Goal: Information Seeking & Learning: Learn about a topic

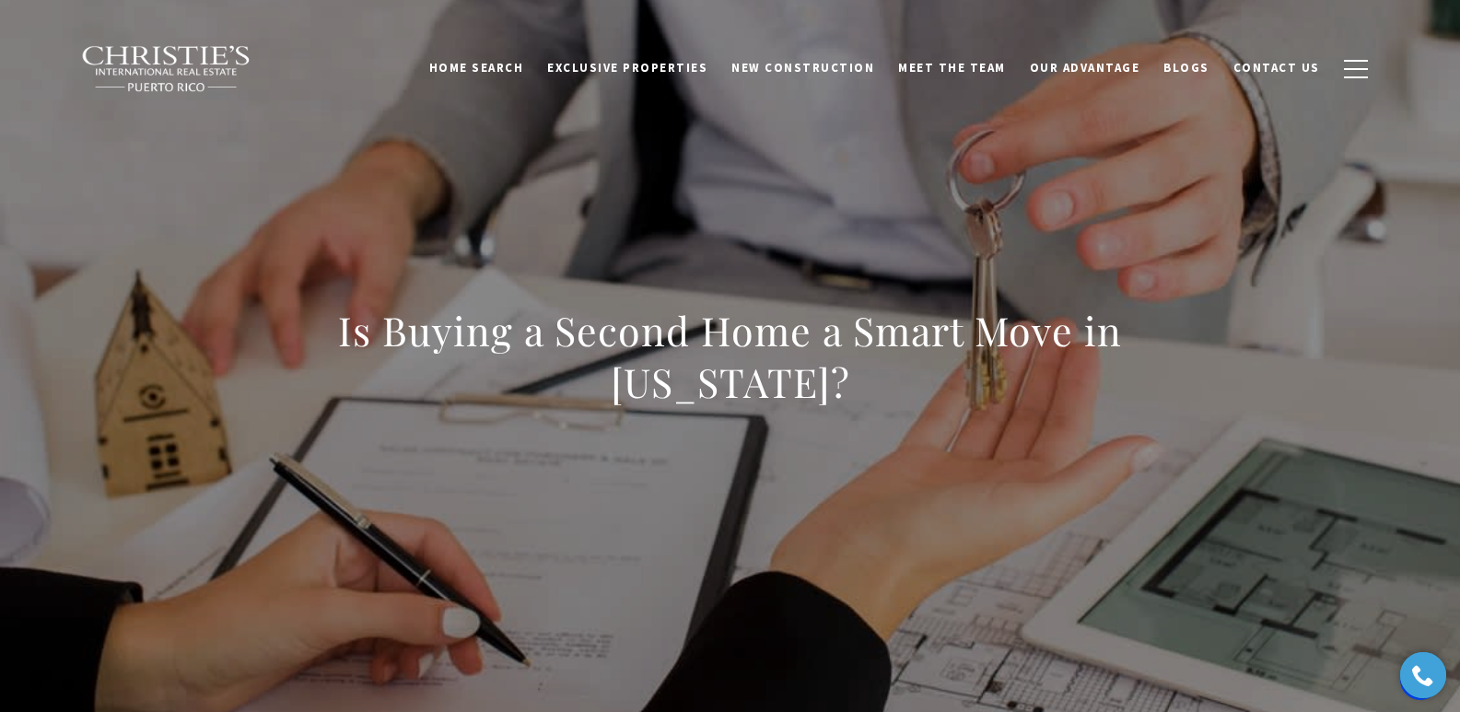
drag, startPoint x: 321, startPoint y: 337, endPoint x: 866, endPoint y: 386, distance: 547.4
click at [866, 386] on div "Is Buying a Second Home a Smart Move in Puerto Rico?" at bounding box center [730, 368] width 1289 height 553
copy h1 "Is Buying a Second Home a Smart Move in Puerto Rico?"
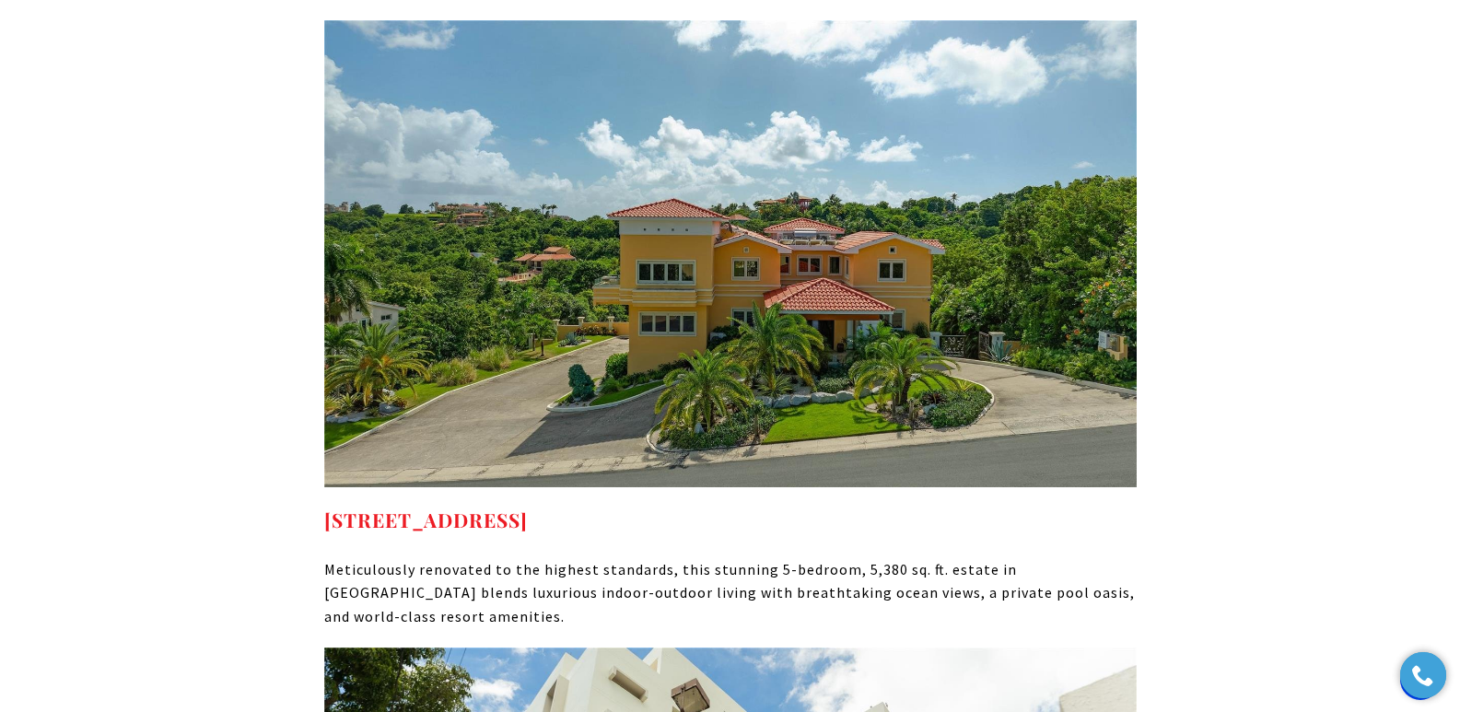
scroll to position [9429, 0]
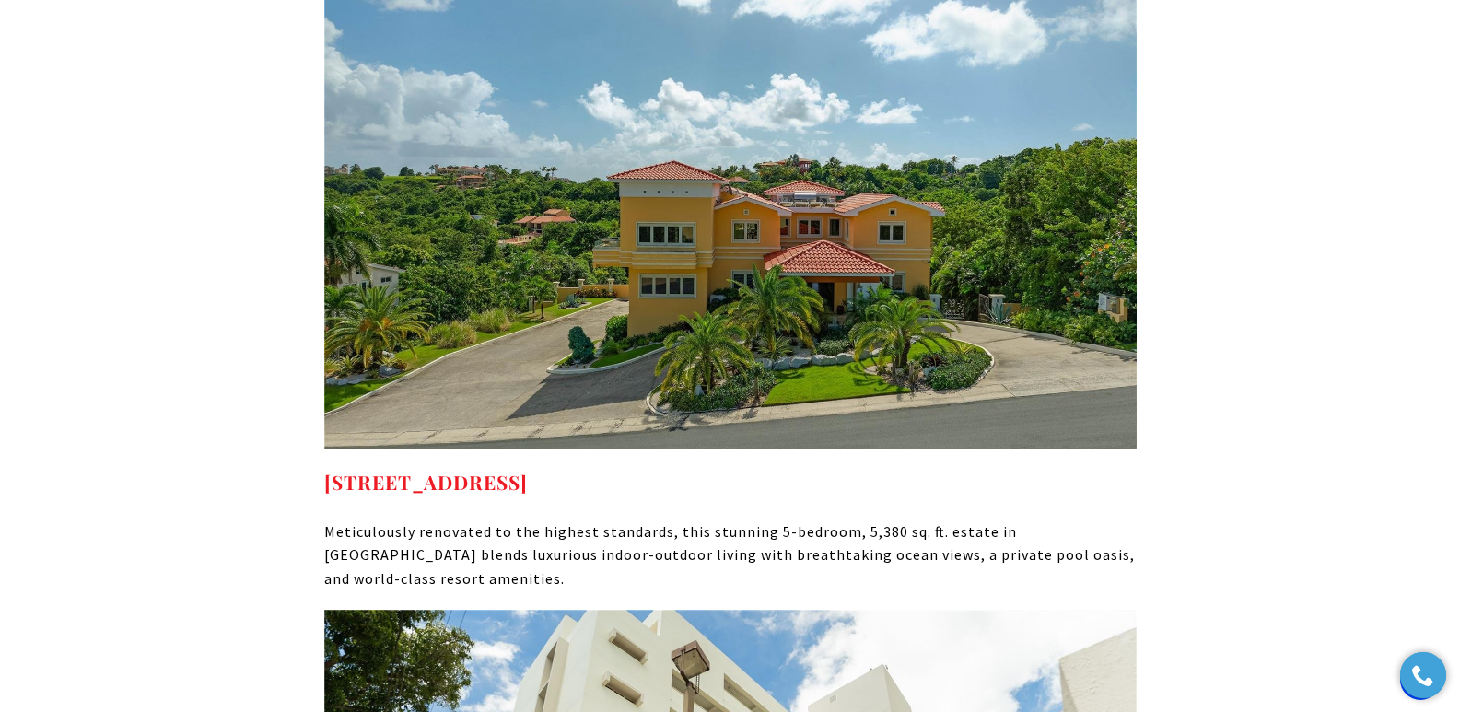
drag, startPoint x: 688, startPoint y: 284, endPoint x: 327, endPoint y: 308, distance: 361.8
click at [327, 468] on h4 "29 PORT RD HUMACAO PR, 00791" at bounding box center [730, 482] width 812 height 29
copy strong "29 PORT RD HUMACAO PR, 00791"
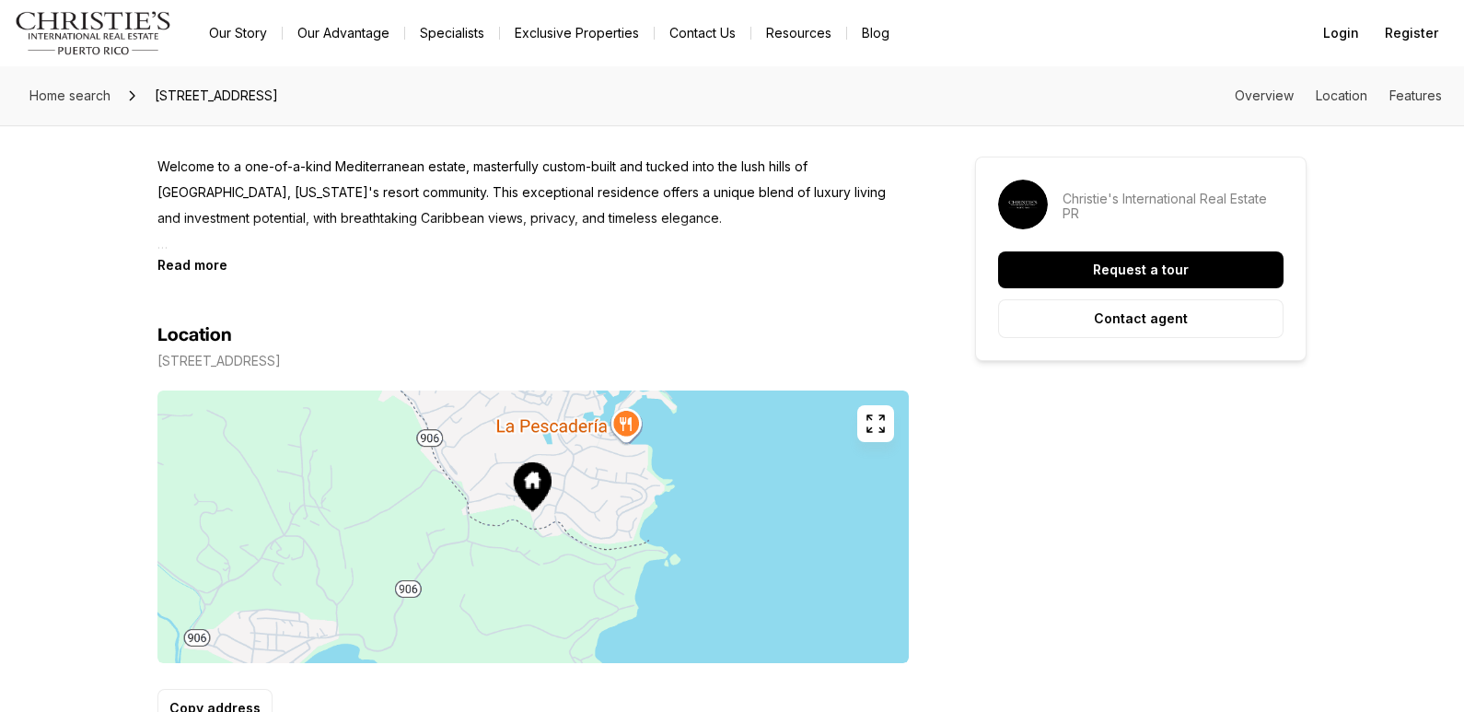
scroll to position [885, 0]
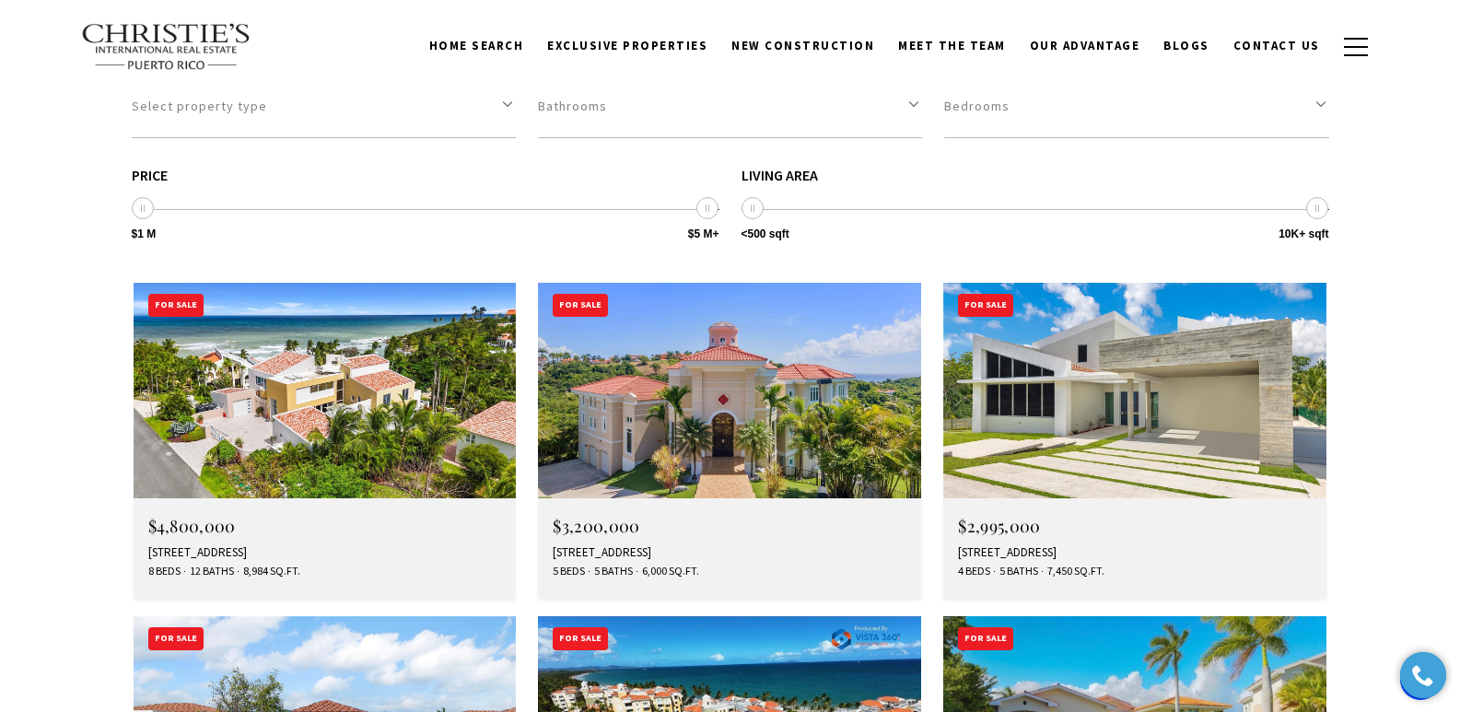
scroll to position [5211, 0]
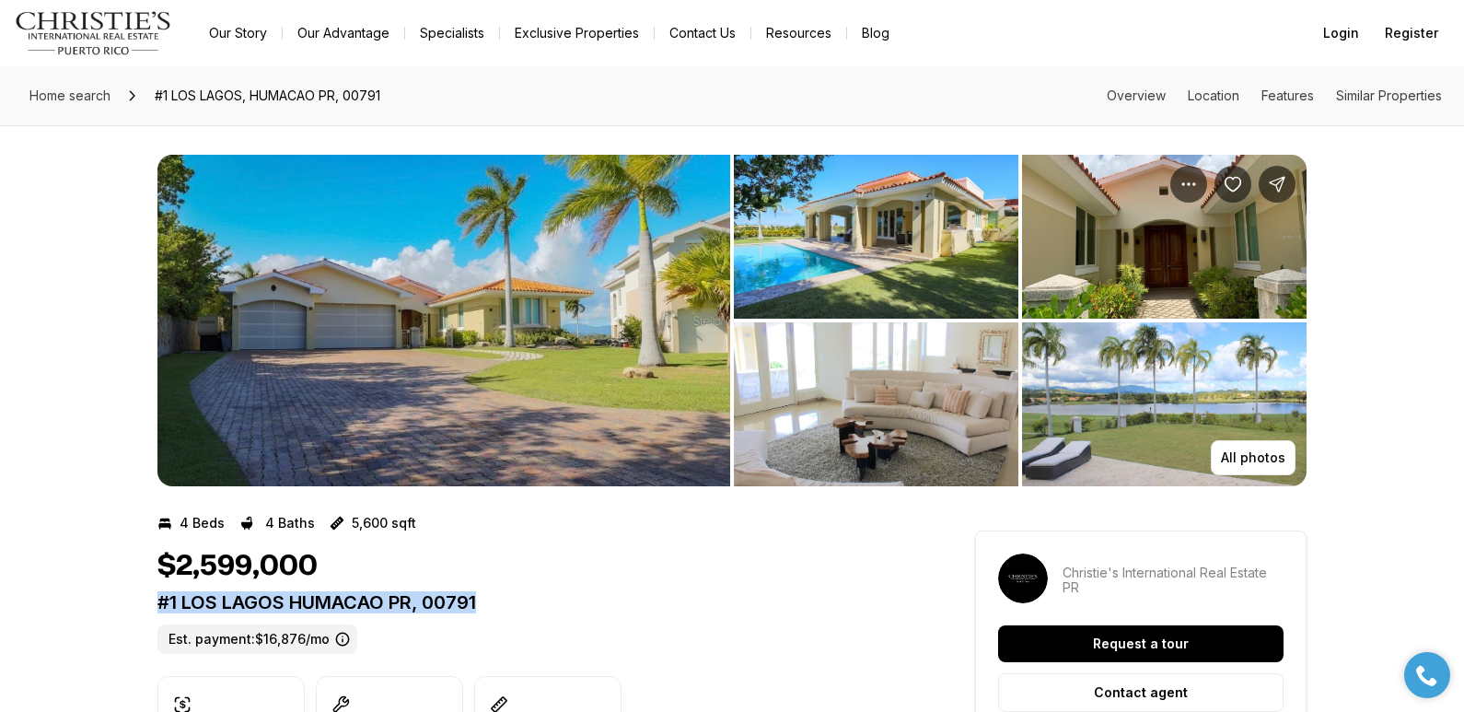
drag, startPoint x: 155, startPoint y: 603, endPoint x: 483, endPoint y: 603, distance: 327.9
copy p "#1 LOS LAGOS HUMACAO PR, 00791"
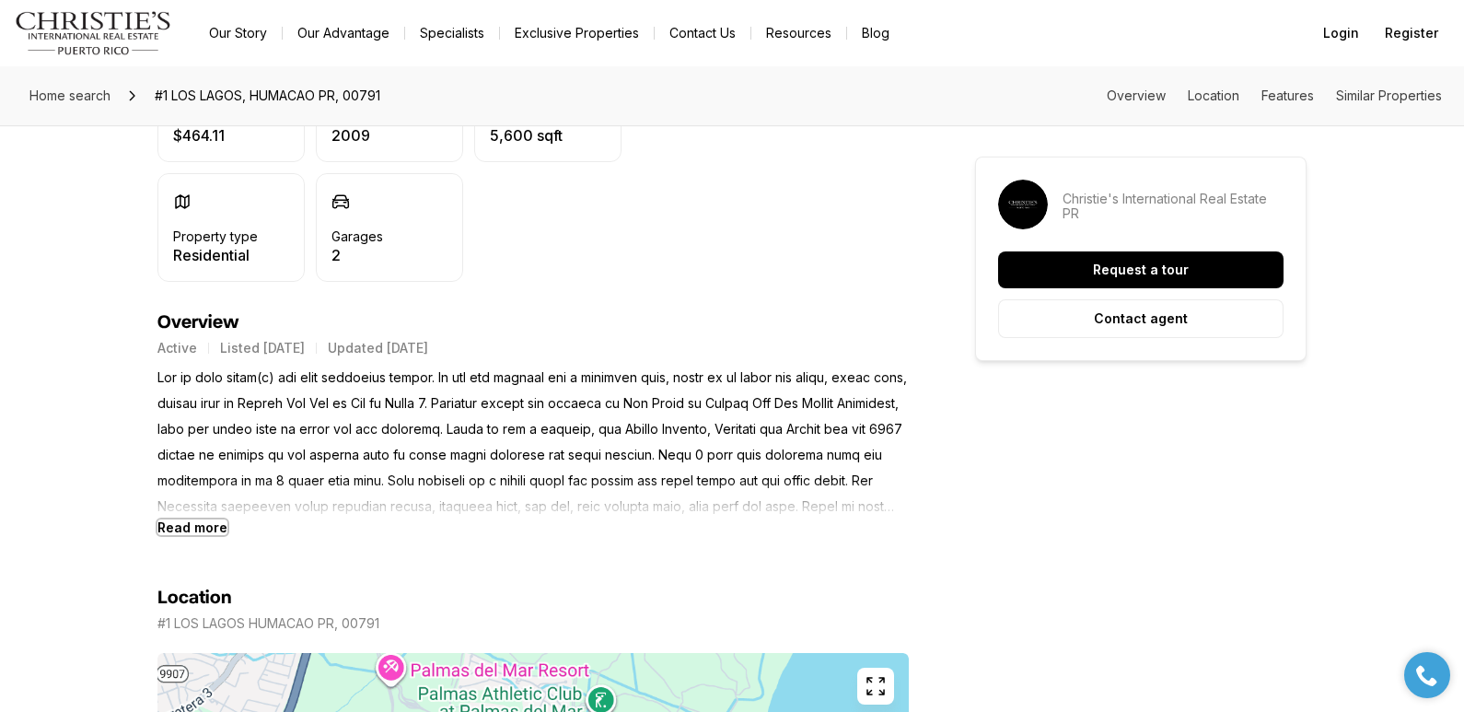
click at [201, 528] on b "Read more" at bounding box center [193, 527] width 70 height 16
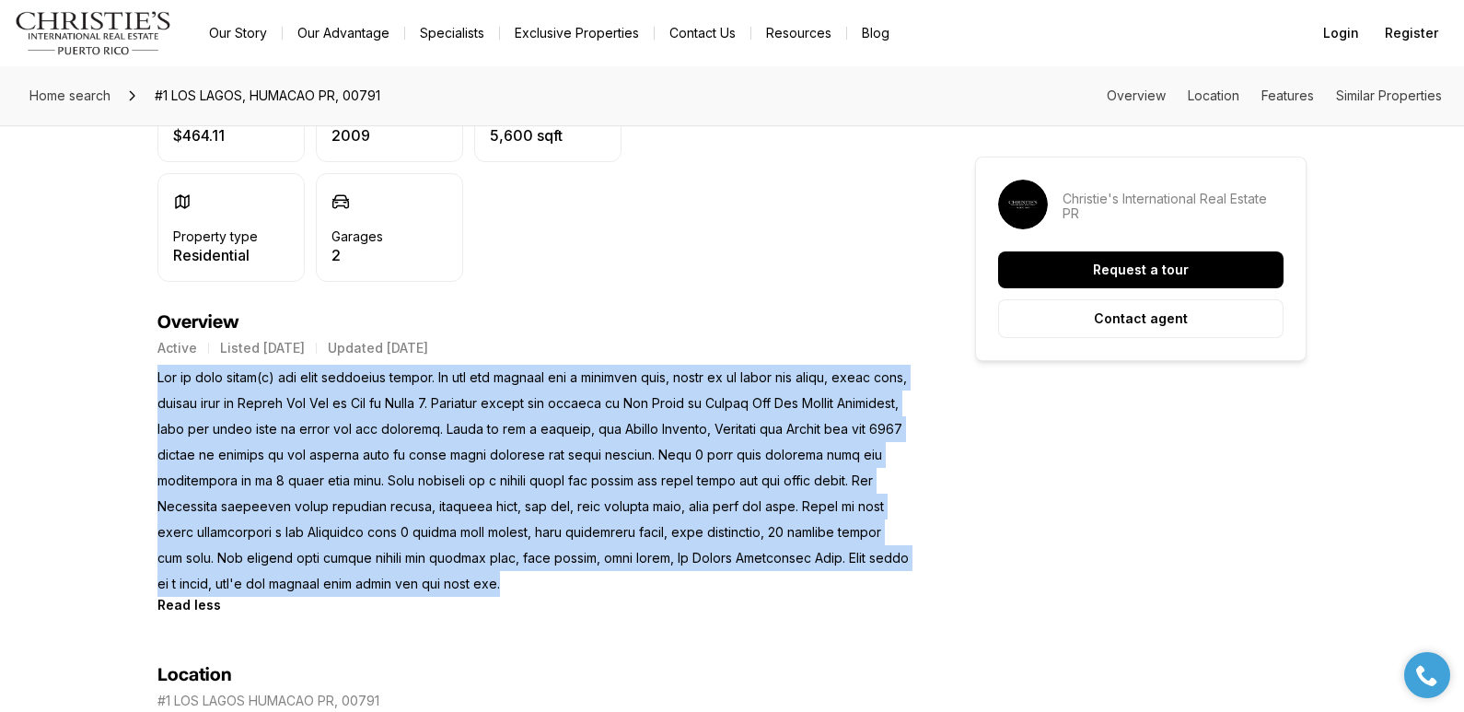
drag, startPoint x: 158, startPoint y: 376, endPoint x: 567, endPoint y: 587, distance: 460.1
click at [567, 587] on p at bounding box center [534, 481] width 752 height 232
click at [449, 375] on p at bounding box center [534, 481] width 752 height 232
drag, startPoint x: 449, startPoint y: 375, endPoint x: 562, endPoint y: 580, distance: 234.1
click at [562, 580] on p at bounding box center [534, 481] width 752 height 232
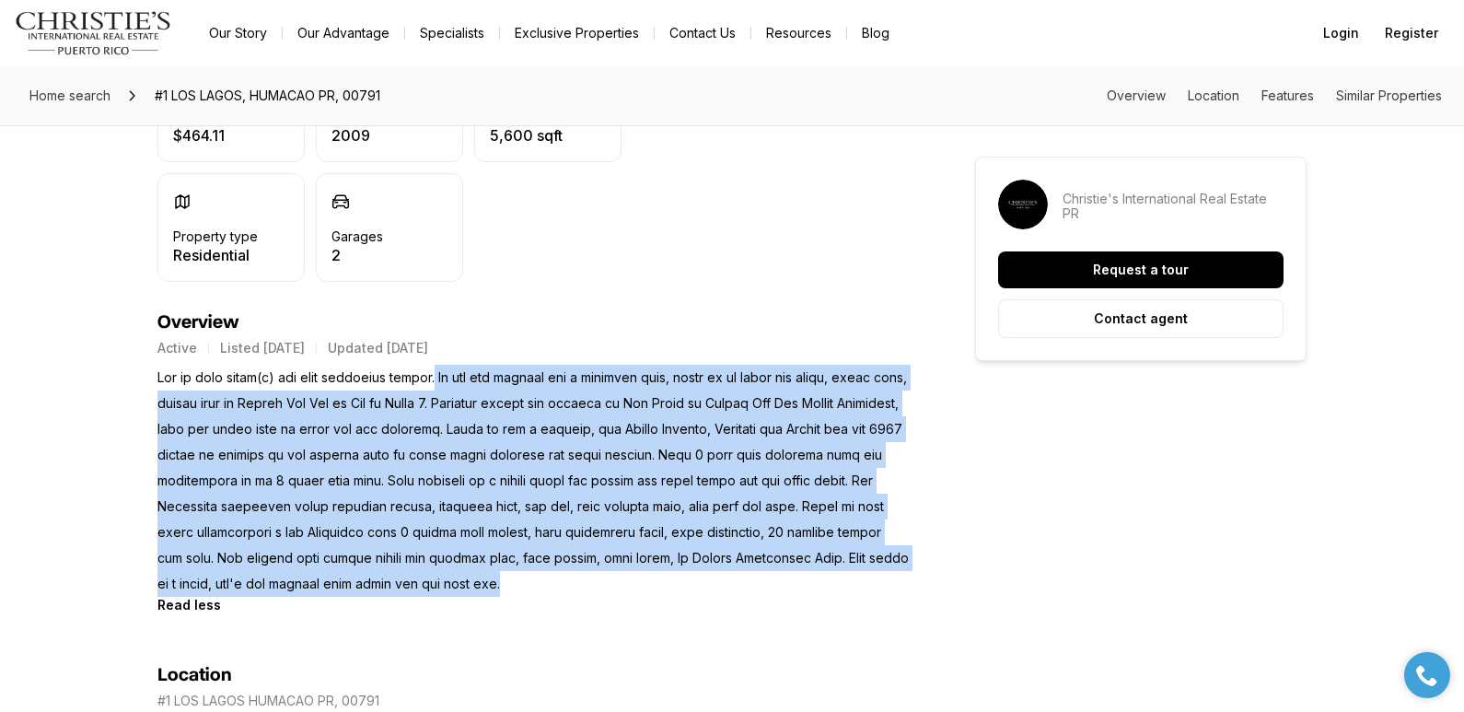
copy p "If you are looking for a spacious home, there is no other one level, front lake…"
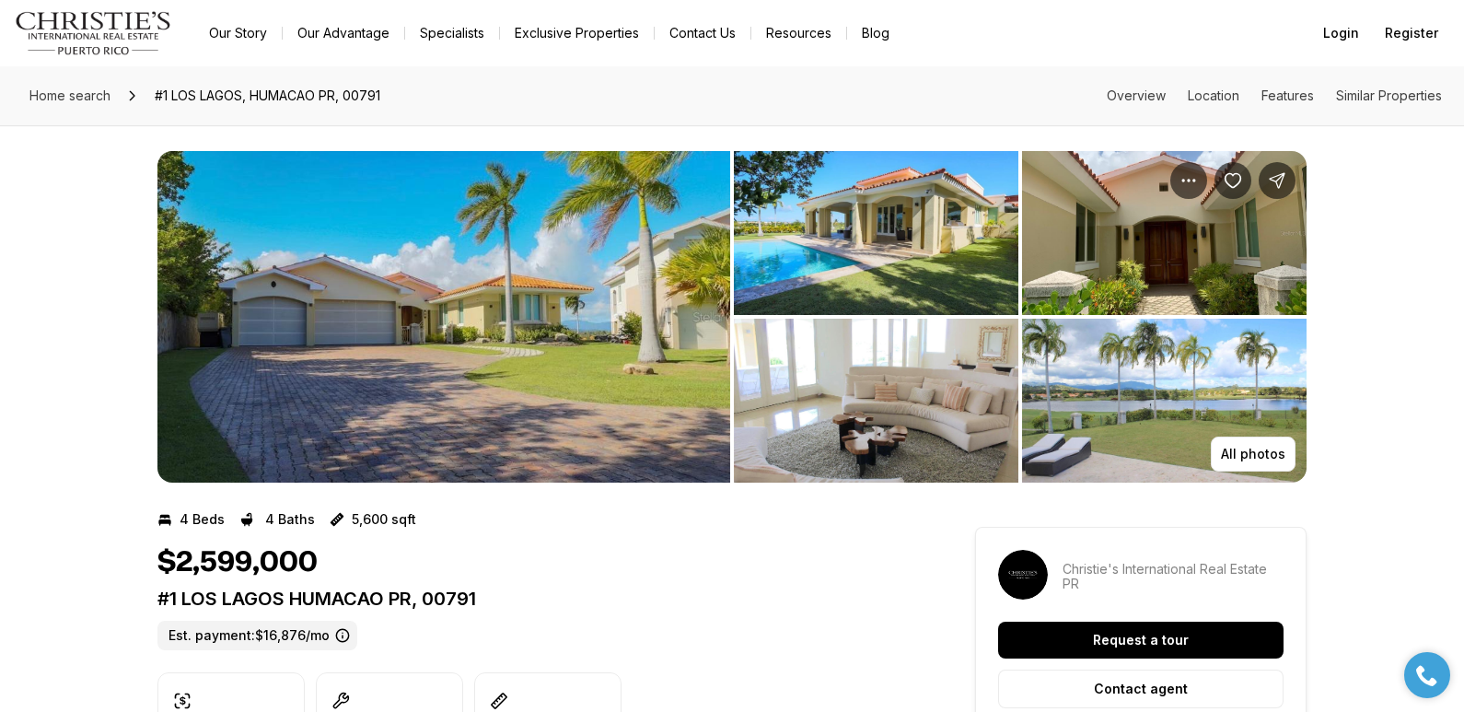
scroll to position [0, 0]
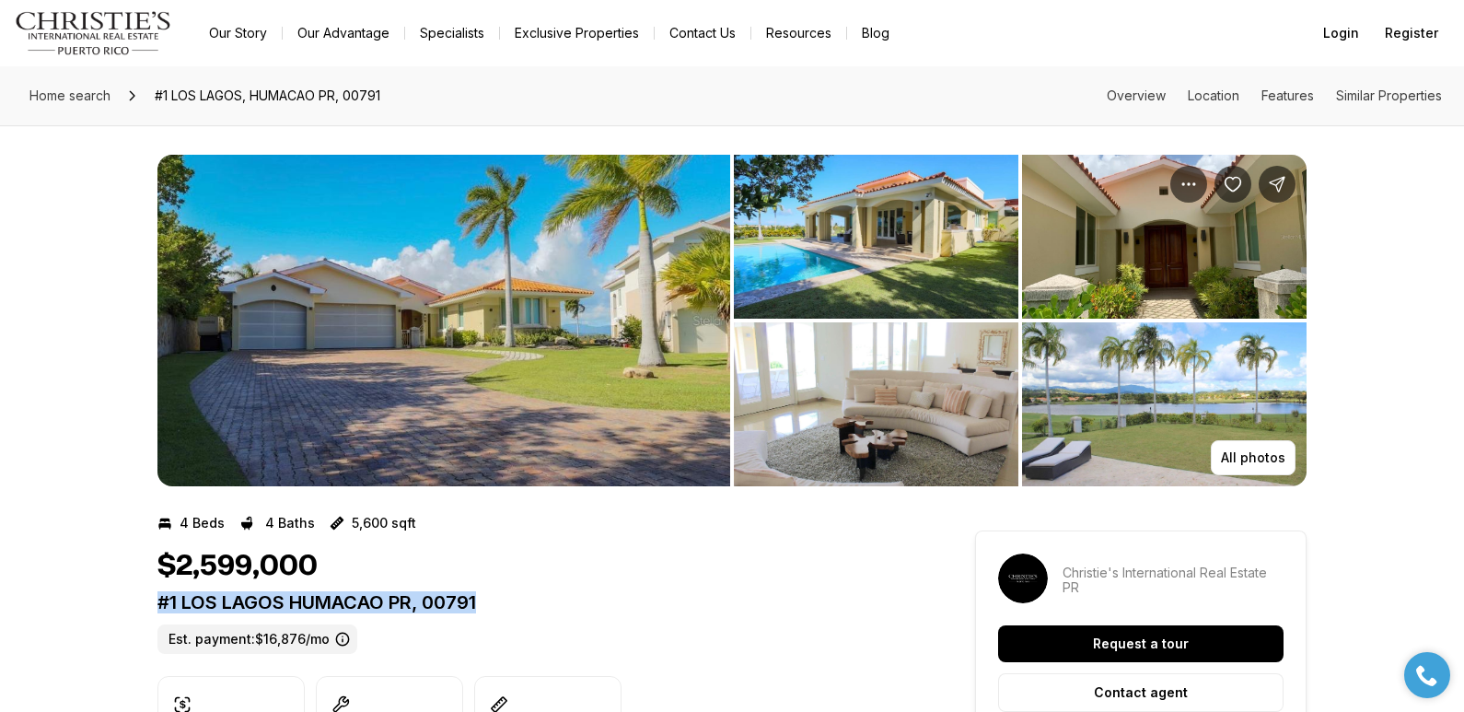
drag, startPoint x: 159, startPoint y: 601, endPoint x: 505, endPoint y: 606, distance: 345.4
click at [505, 606] on p "#1 LOS LAGOS HUMACAO PR, 00791" at bounding box center [534, 602] width 752 height 22
copy p "#1 LOS LAGOS HUMACAO PR, 00791"
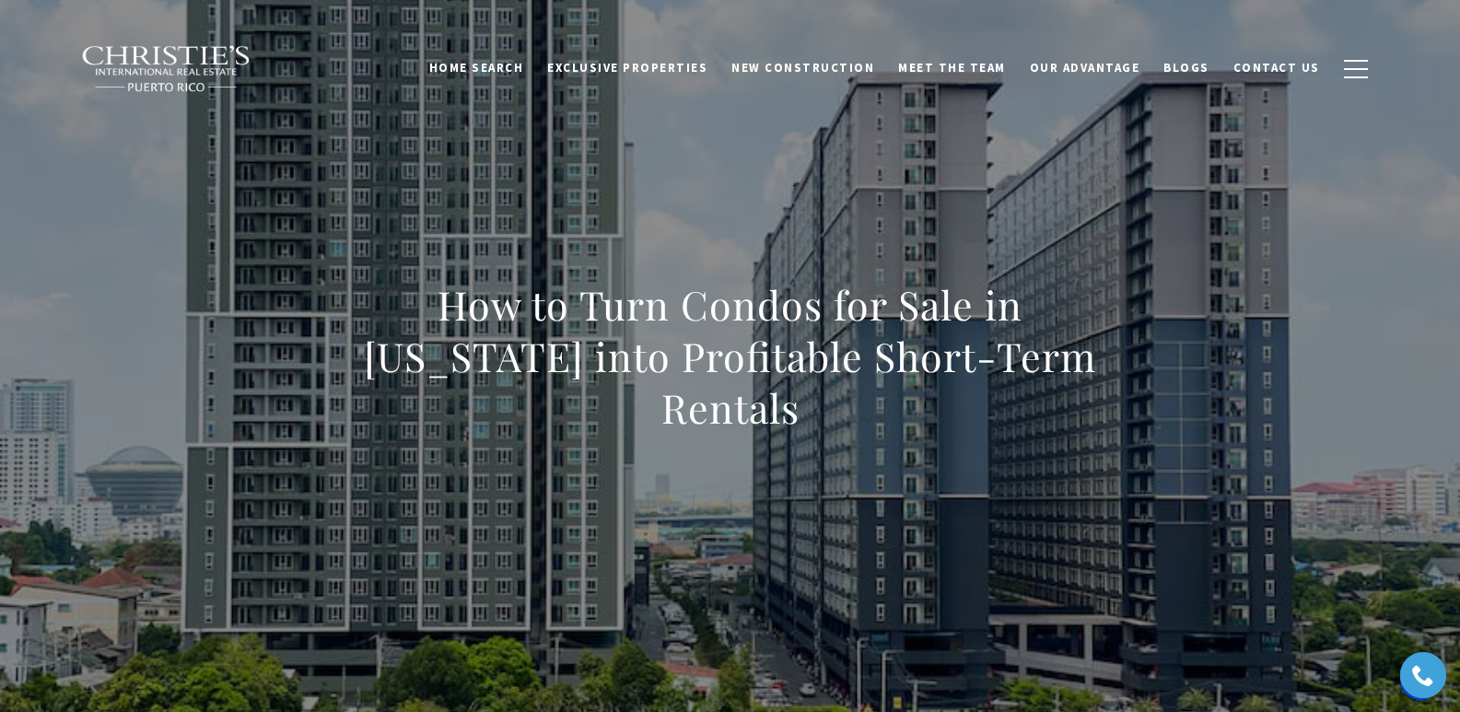
drag, startPoint x: 323, startPoint y: 325, endPoint x: 1079, endPoint y: 390, distance: 758.0
click at [1079, 390] on h1 "How to Turn Condos for Sale in Puerto Rico into Profitable Short-Term Rentals" at bounding box center [730, 356] width 812 height 155
copy h1 "How to Turn Condos for Sale in Puerto Rico into Profitable Short-Term Rentals"
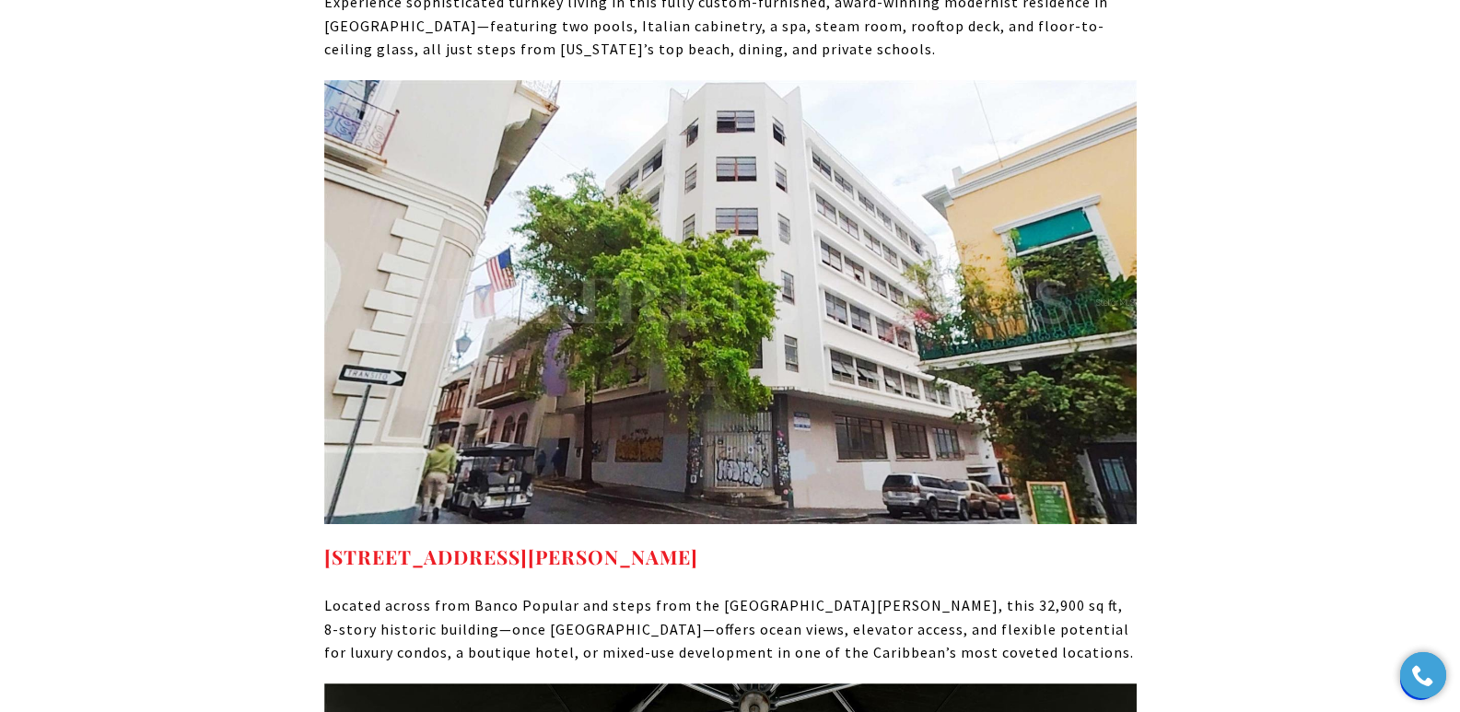
scroll to position [9806, 0]
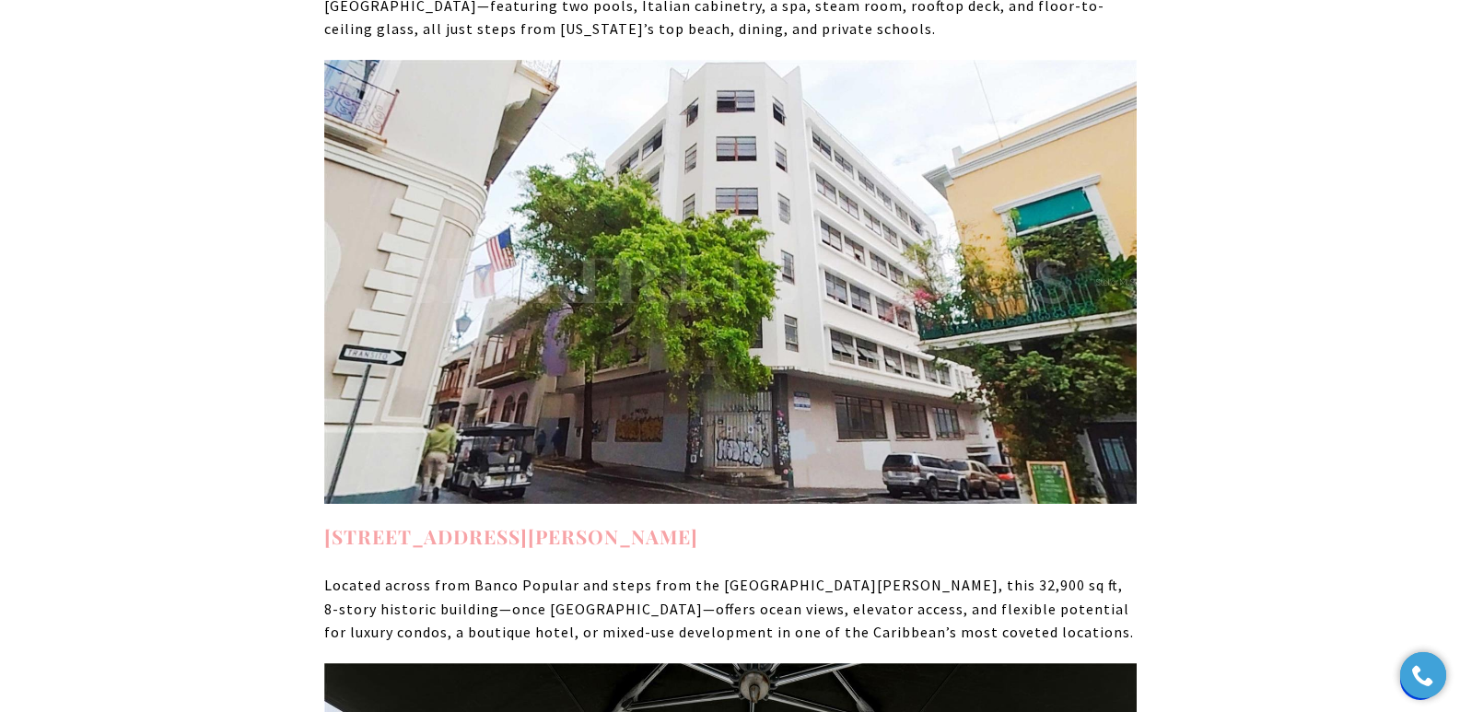
drag, startPoint x: 711, startPoint y: 323, endPoint x: 326, endPoint y: 329, distance: 385.0
click at [326, 522] on h4 "201 TETUAN ST SAN JUAN PR, 00901" at bounding box center [730, 536] width 812 height 29
copy link "201 TETUAN ST SAN JUAN PR, 00901"
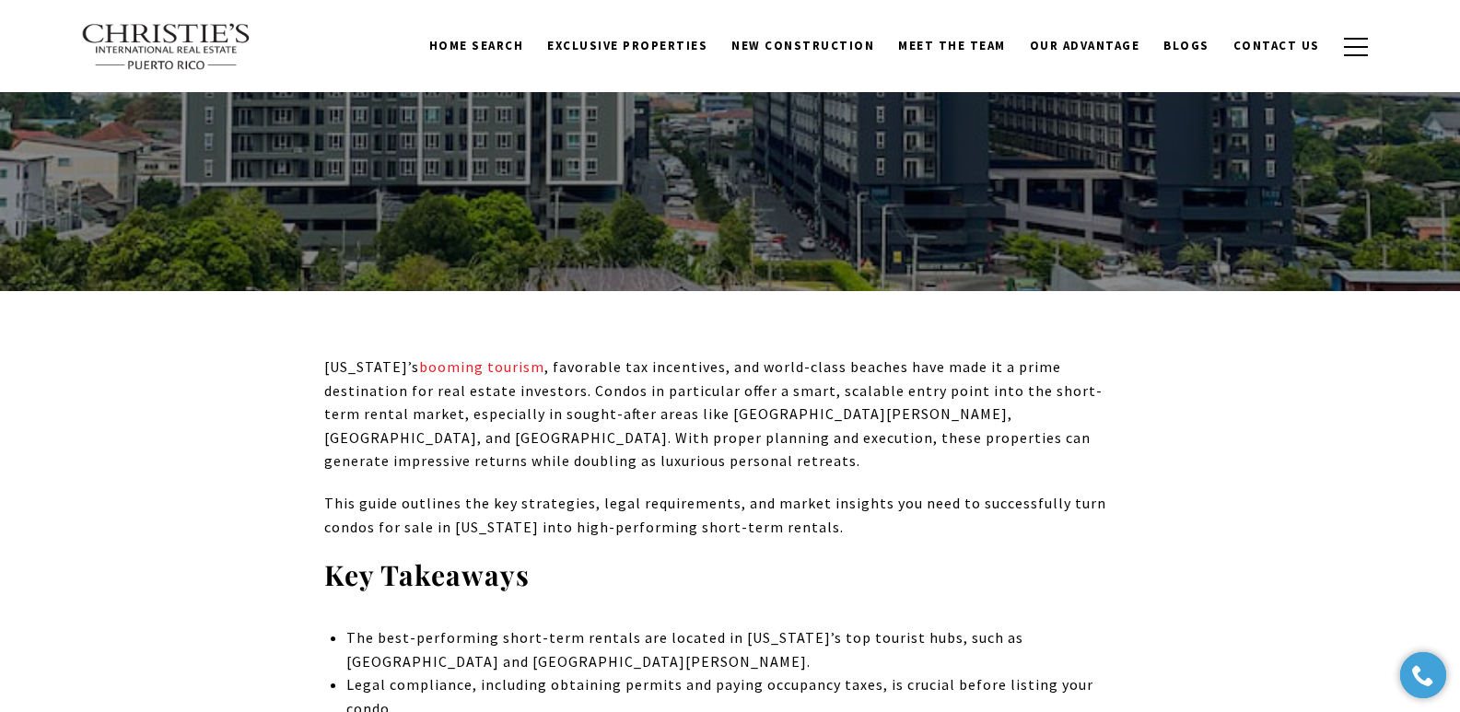
scroll to position [0, 0]
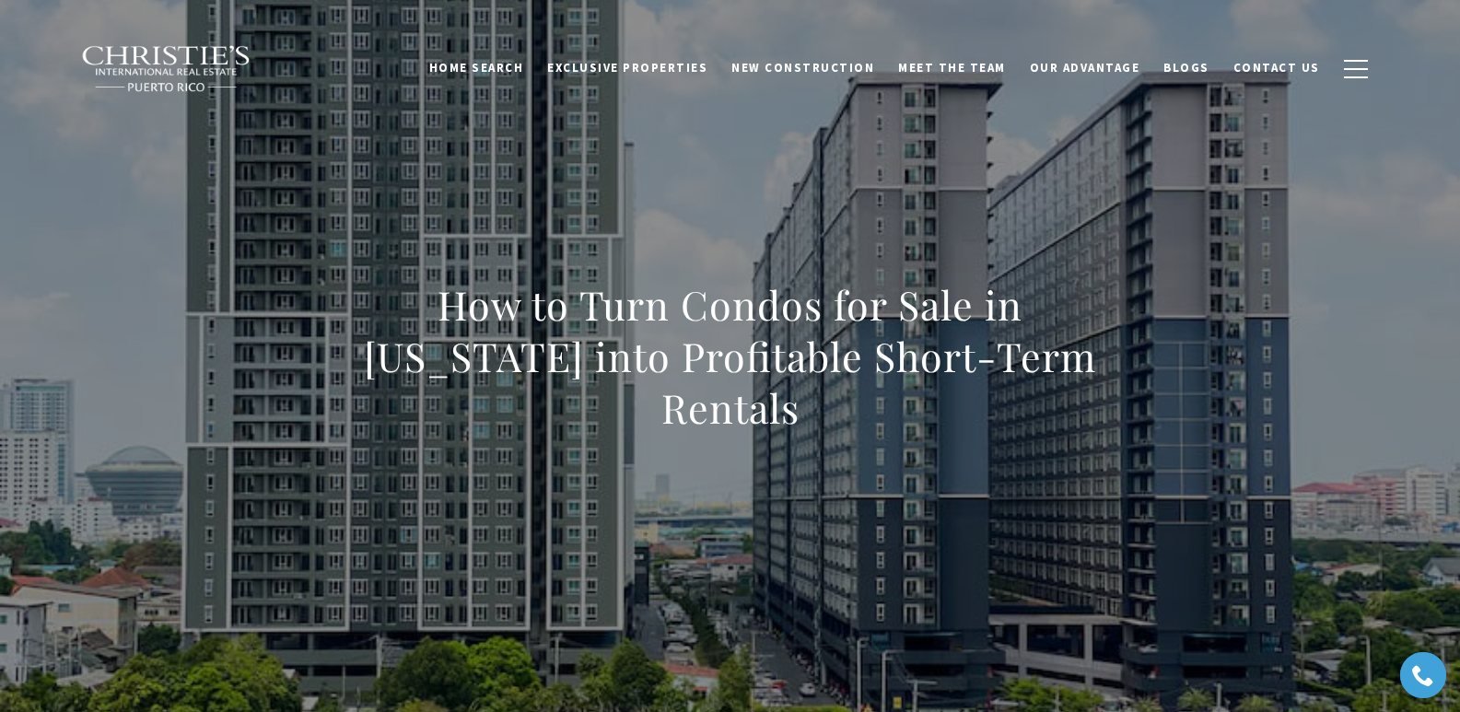
drag, startPoint x: 296, startPoint y: 337, endPoint x: 1164, endPoint y: 403, distance: 871.1
click at [1164, 403] on div "How to Turn Condos for Sale in Puerto Rico into Profitable Short-Term Rentals" at bounding box center [730, 368] width 1289 height 553
copy h1 "How to Turn Condos for Sale in Puerto Rico into Profitable Short-Term Rentals"
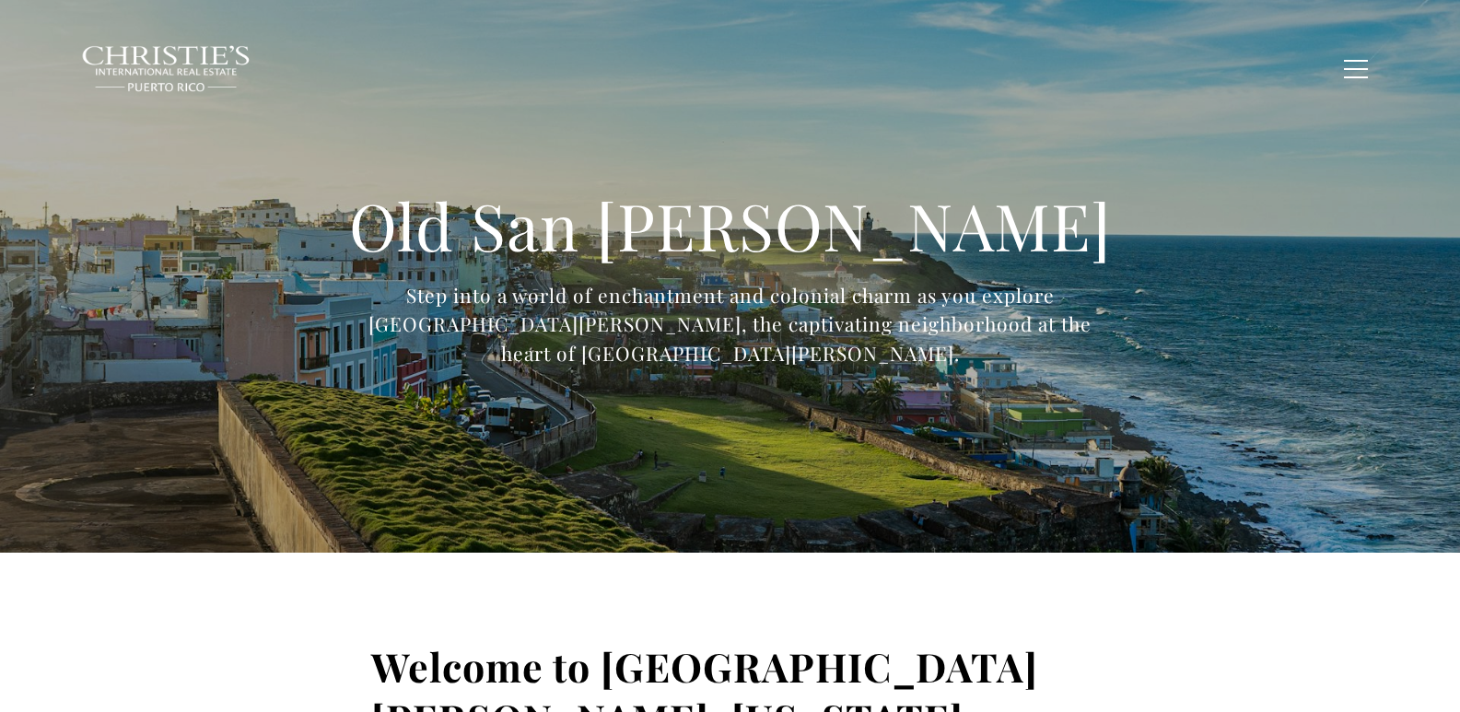
type input "**********"
type input "*********"
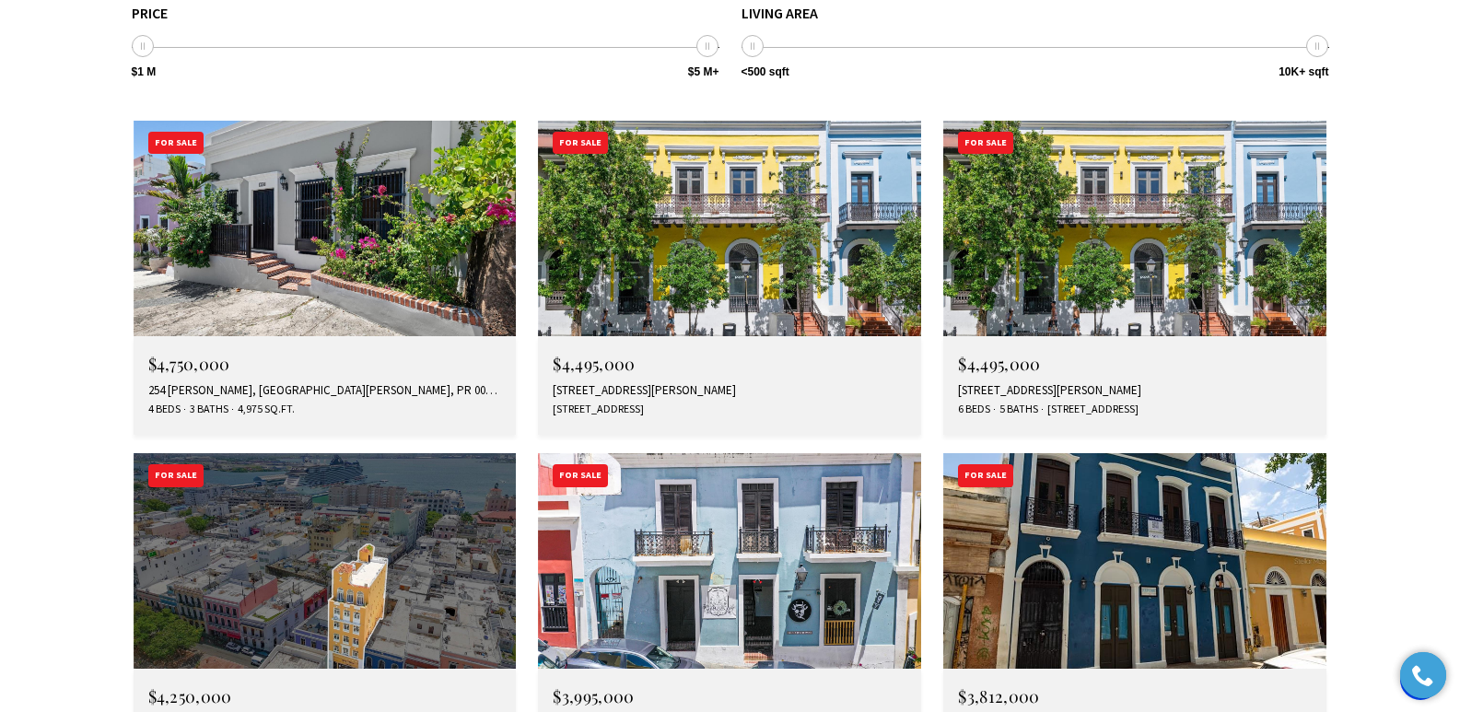
scroll to position [5630, 0]
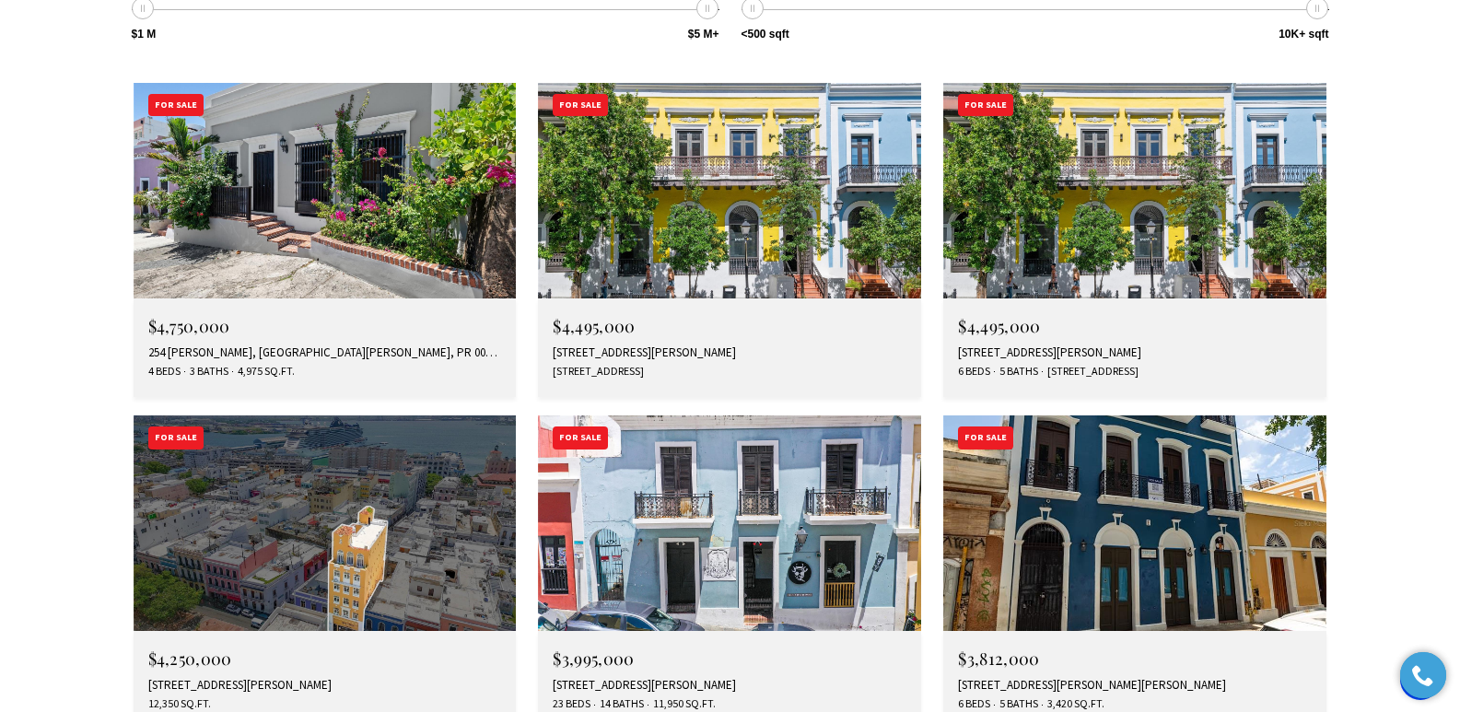
click at [275, 678] on div "266 SAN FRANCISCO, SAN JUAN, PR 00901" at bounding box center [325, 685] width 354 height 15
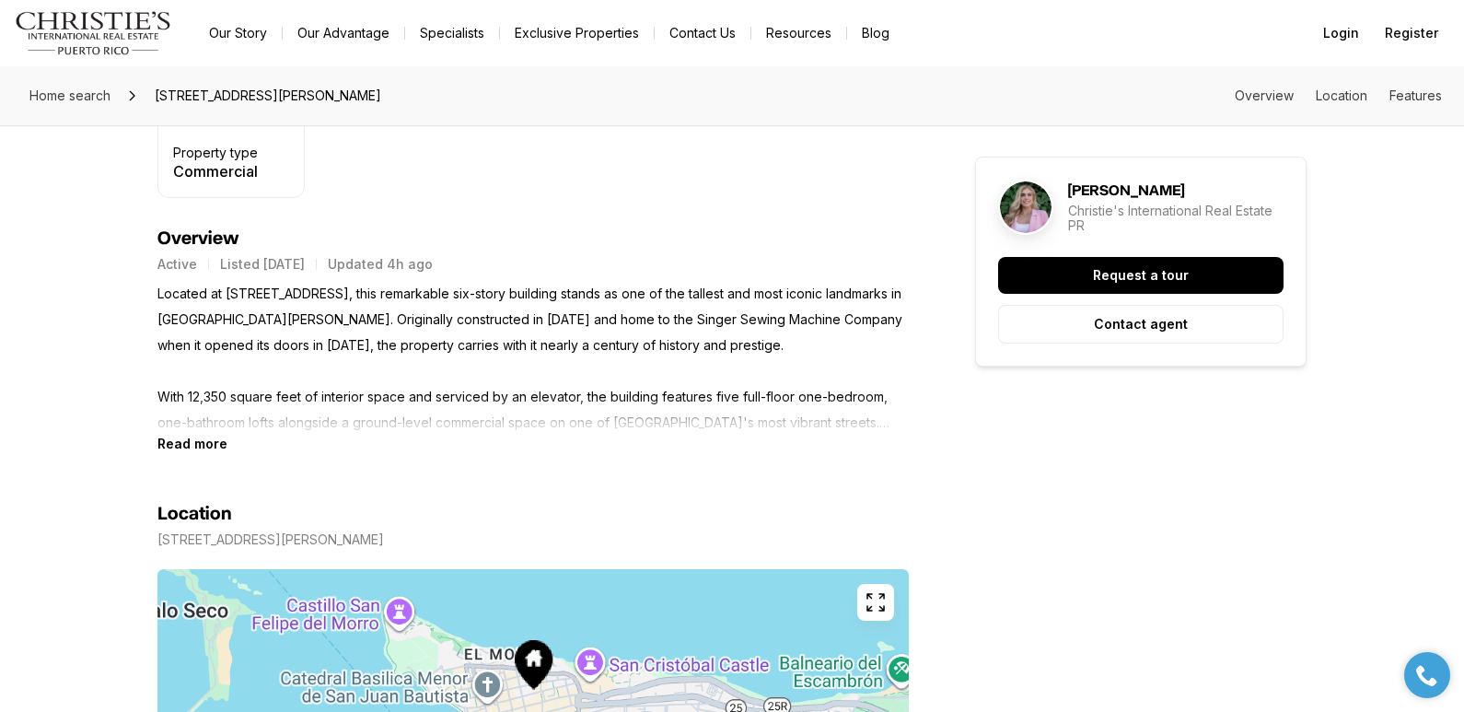
drag, startPoint x: 0, startPoint y: 0, endPoint x: 858, endPoint y: 349, distance: 925.8
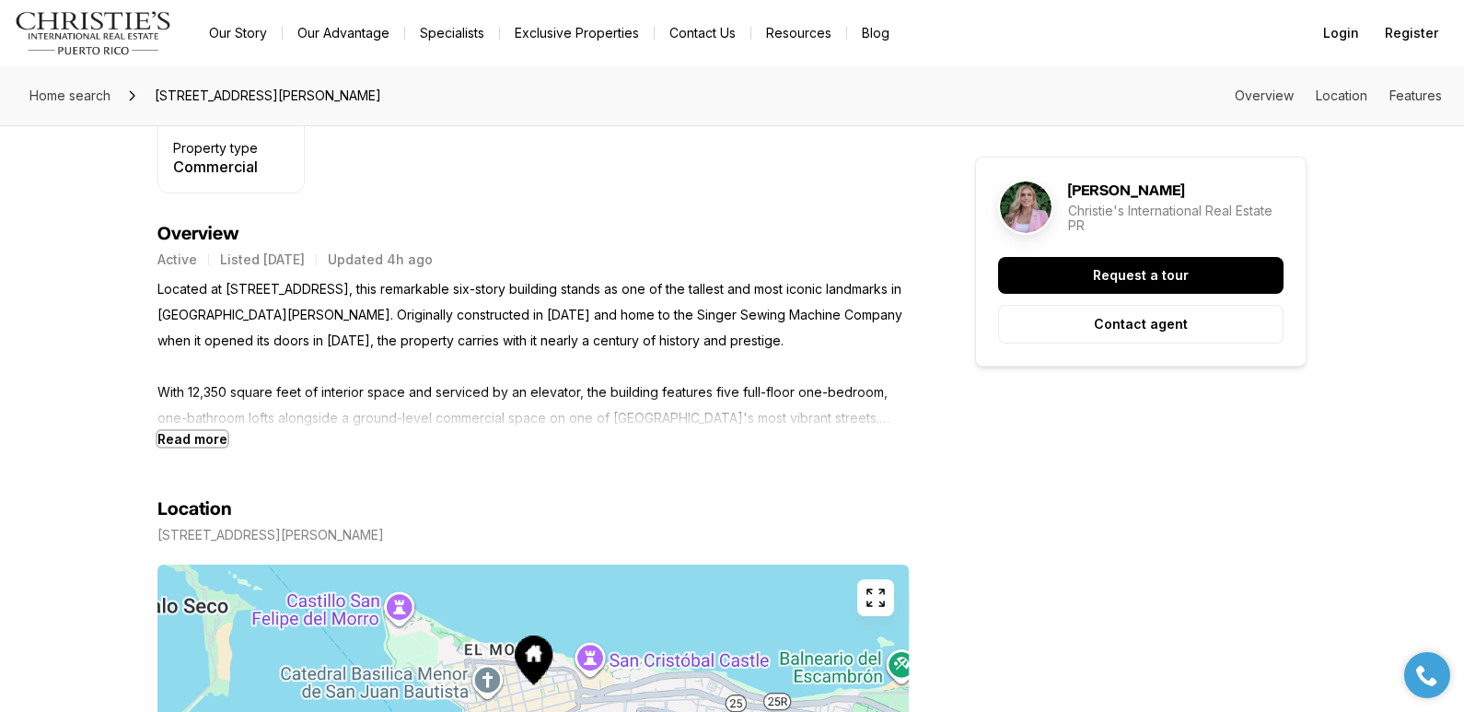
click at [176, 440] on b "Read more" at bounding box center [193, 439] width 70 height 16
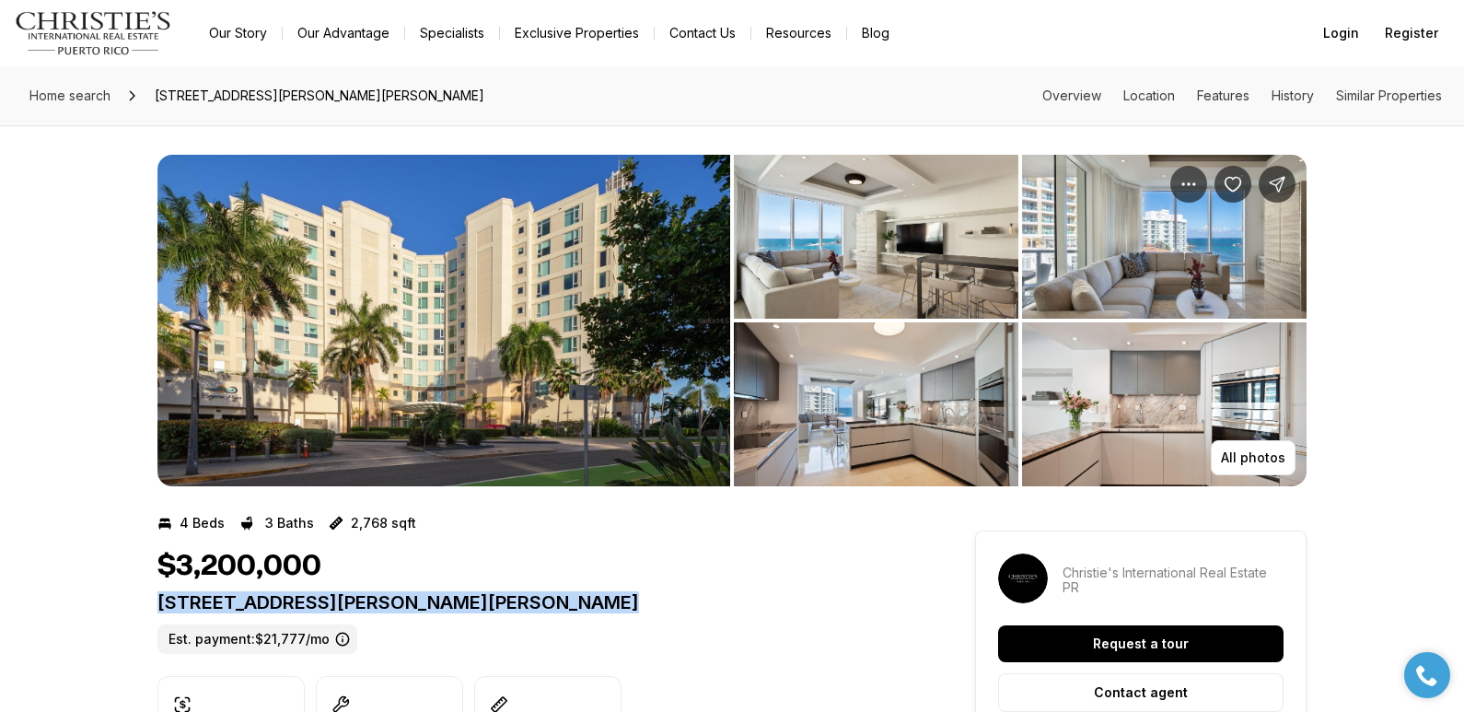
drag, startPoint x: 151, startPoint y: 601, endPoint x: 622, endPoint y: 599, distance: 470.7
copy p "5 AVE MUNOZ RIVERA #404 SAN JUAN PR, 00901"
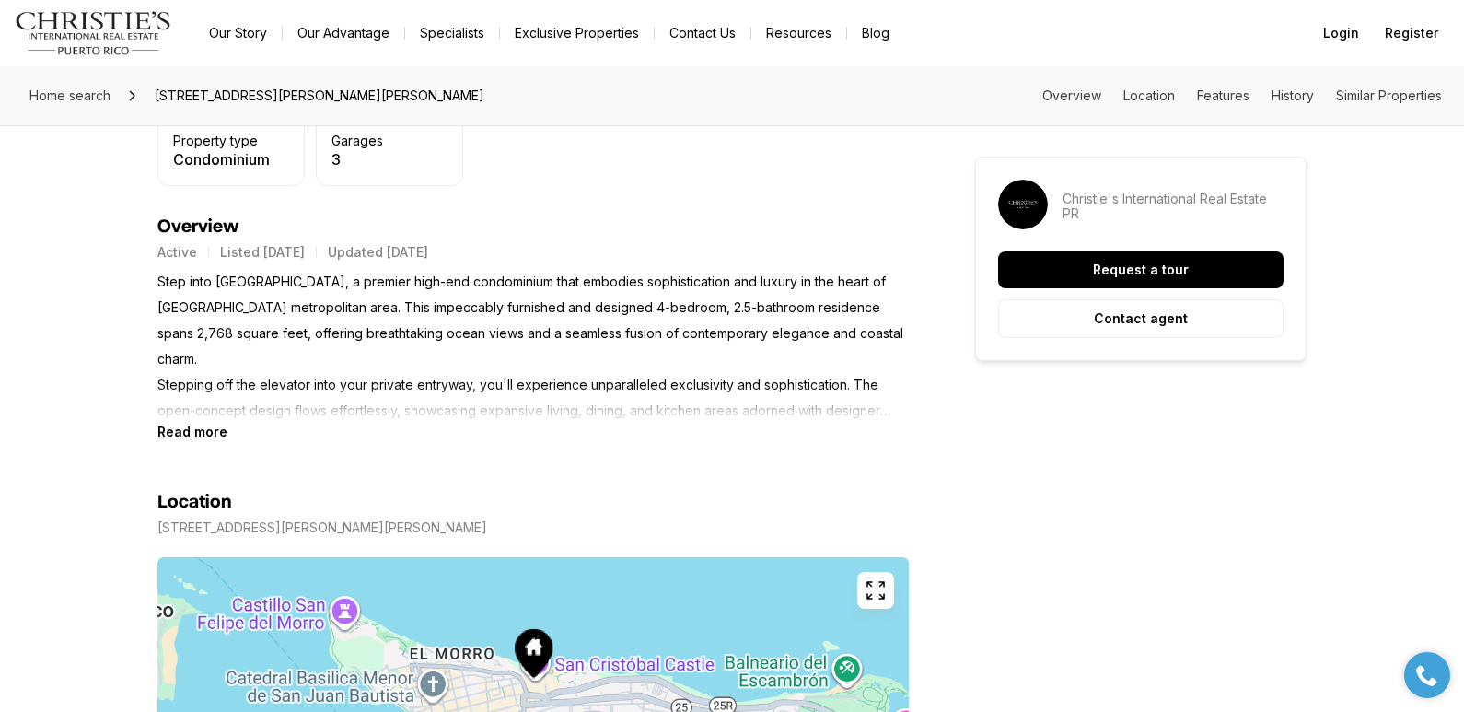
scroll to position [741, 0]
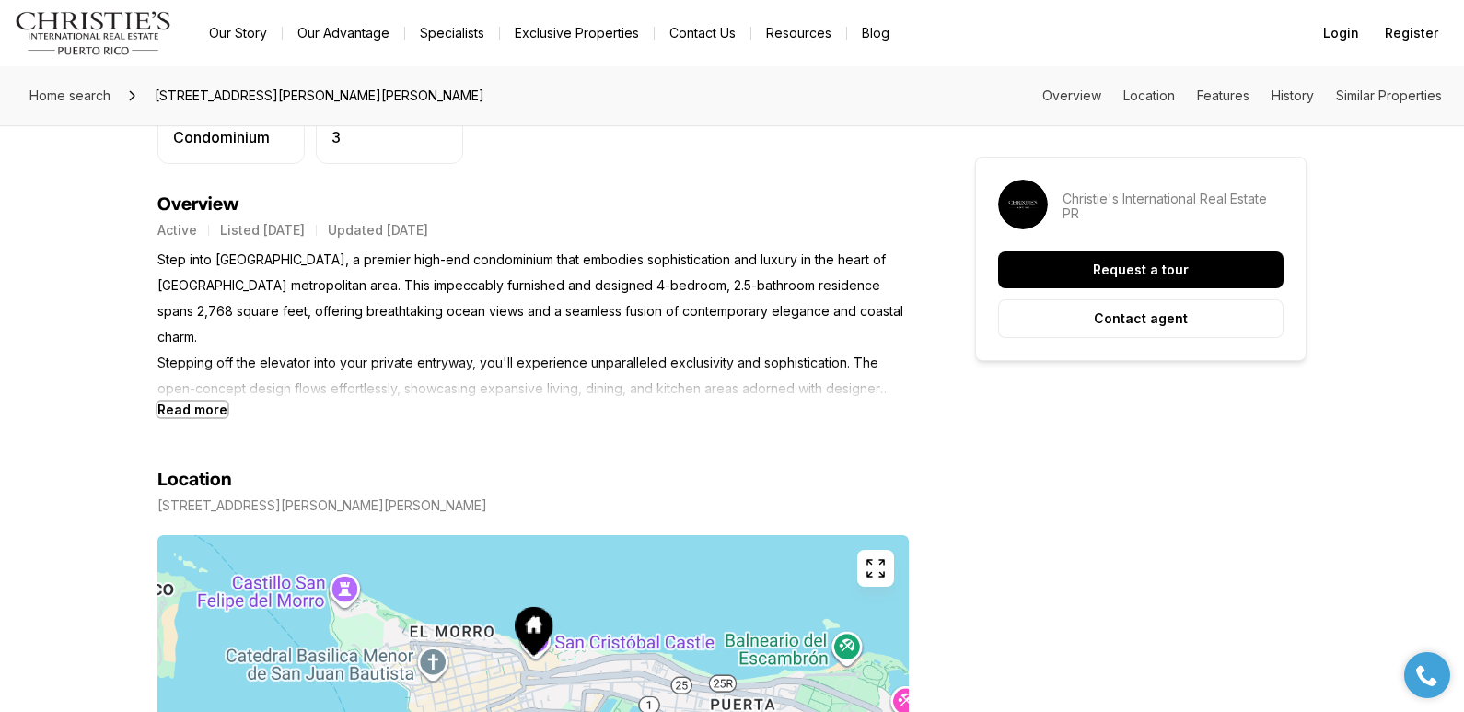
click at [204, 405] on b "Read more" at bounding box center [193, 410] width 70 height 16
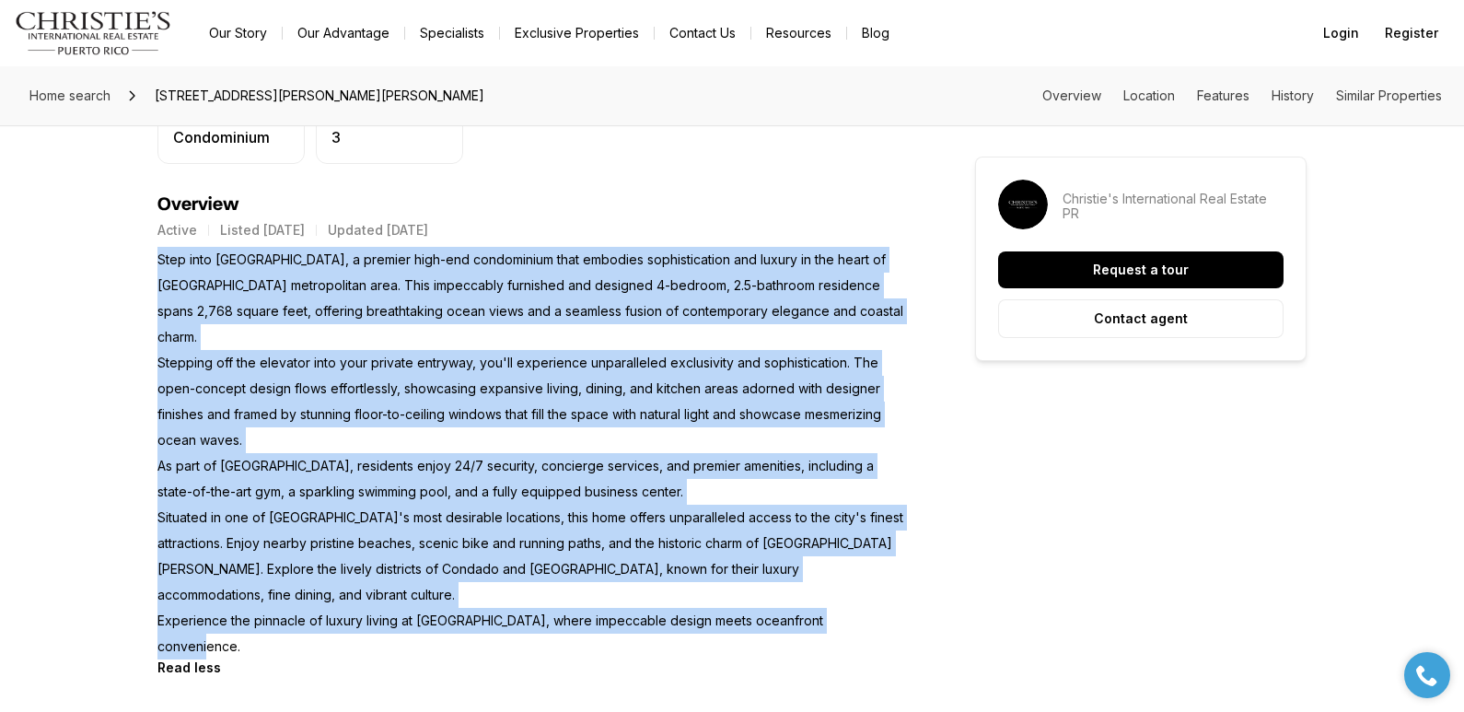
drag, startPoint x: 158, startPoint y: 257, endPoint x: 912, endPoint y: 571, distance: 816.3
copy p "Step into Laguna Plaza, a premier high-end condominium that embodies sophistica…"
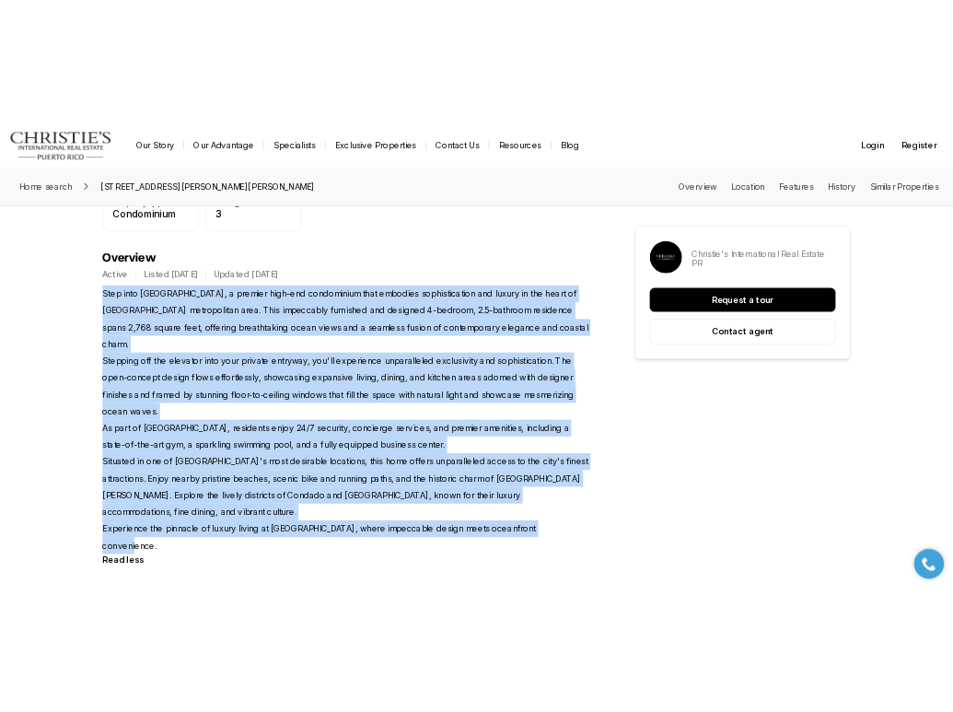
scroll to position [0, 0]
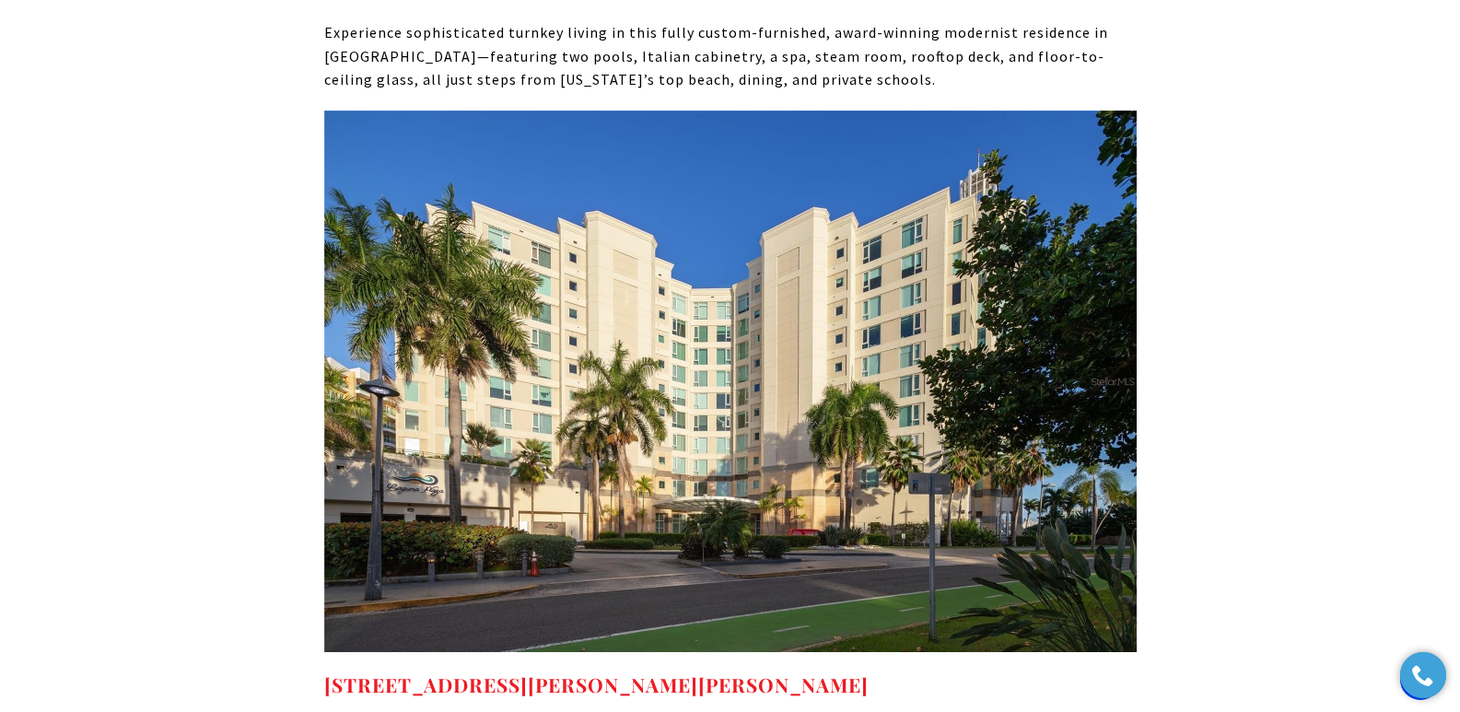
scroll to position [9775, 0]
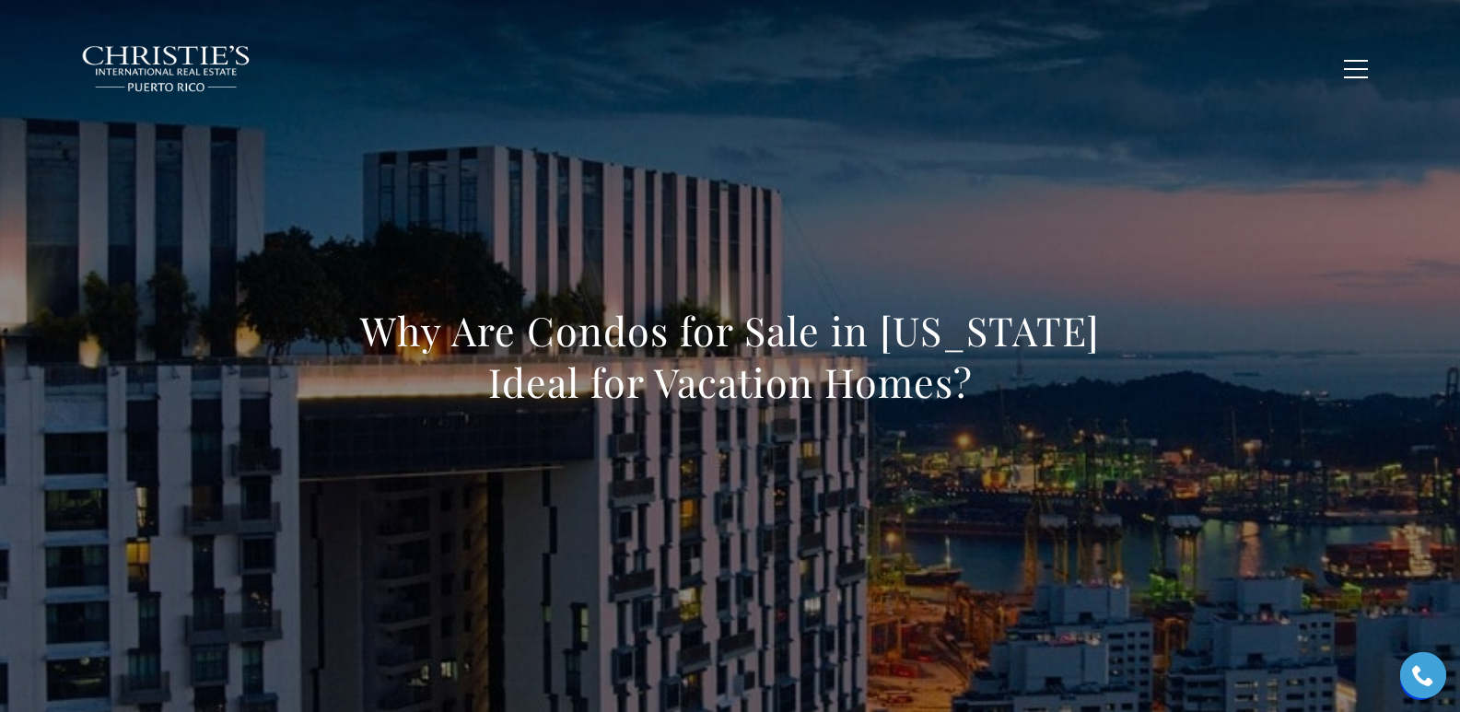
drag, startPoint x: 348, startPoint y: 336, endPoint x: 1149, endPoint y: 368, distance: 801.0
click at [1149, 368] on div "Why Are Condos for Sale in [US_STATE] Ideal for Vacation Homes?" at bounding box center [730, 368] width 1289 height 553
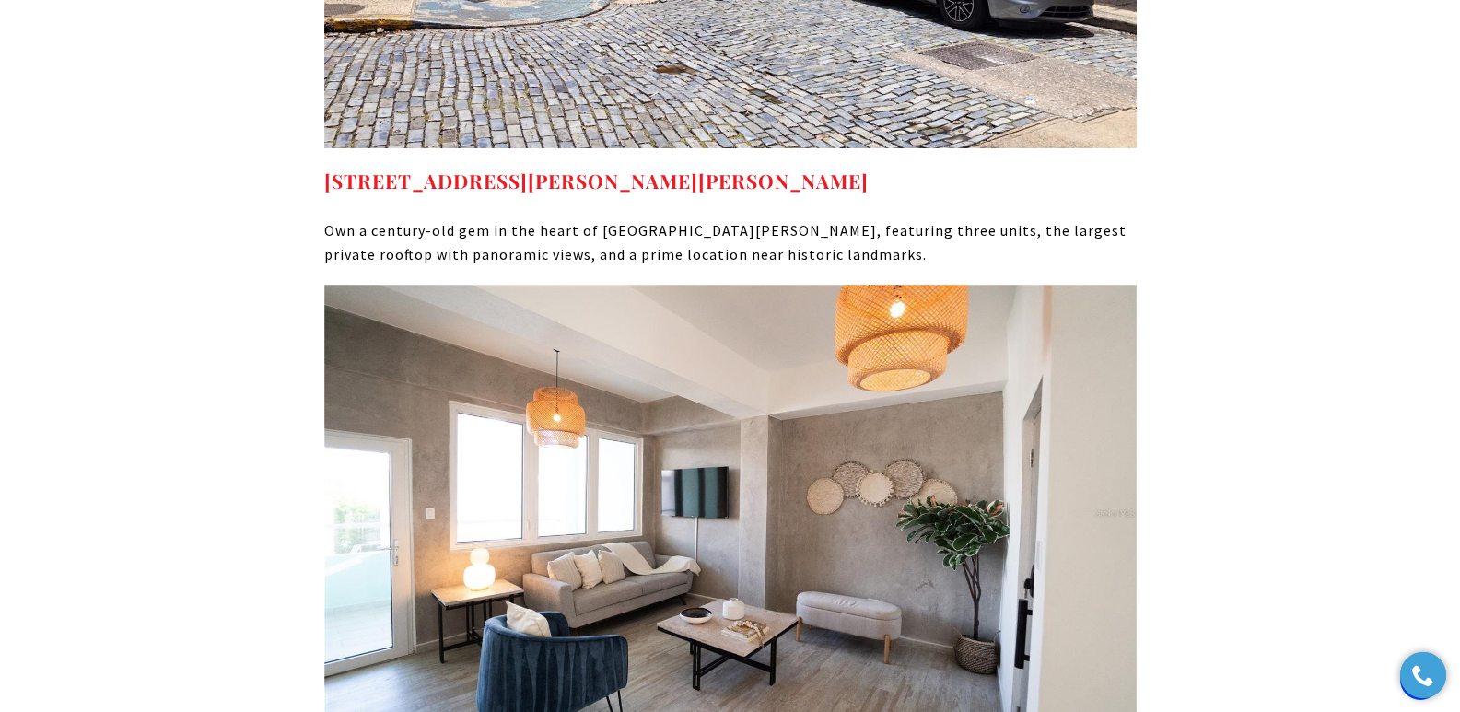
scroll to position [8956, 0]
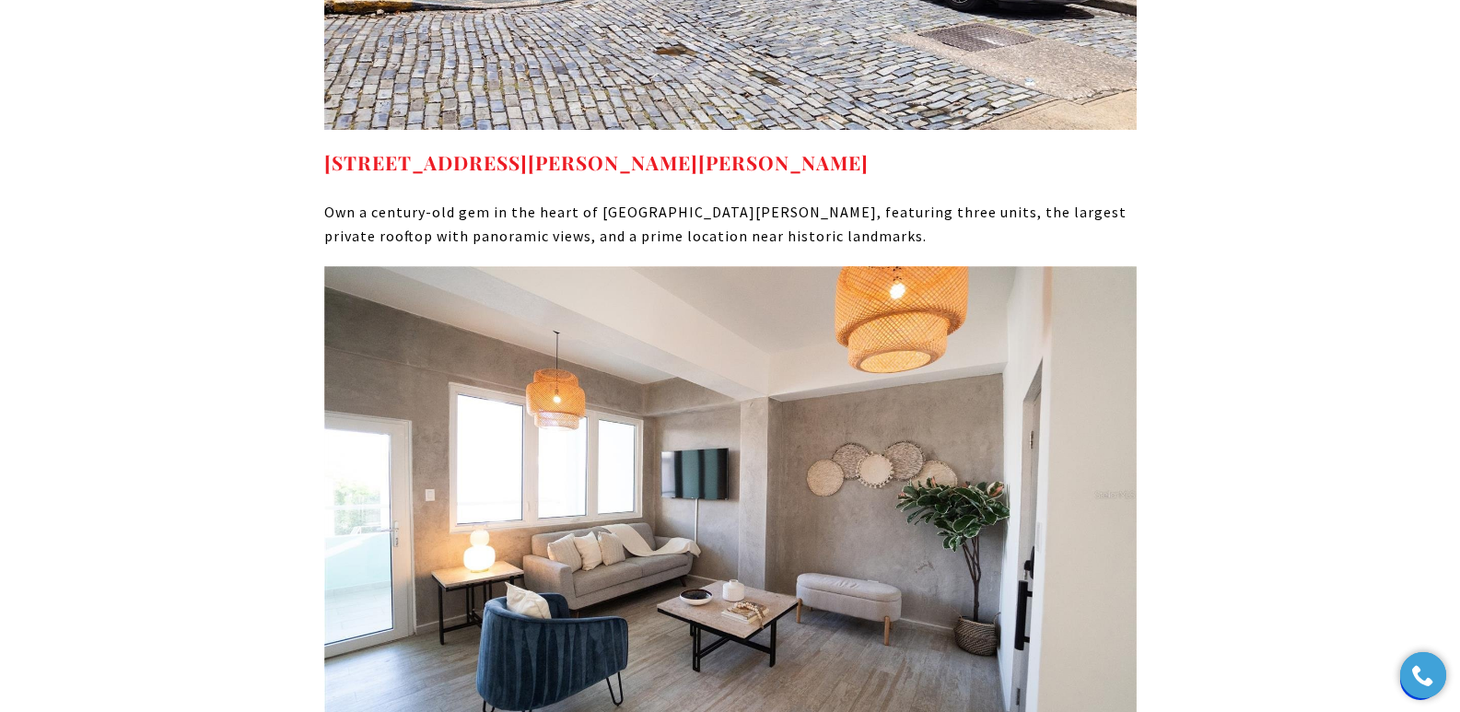
drag, startPoint x: 703, startPoint y: 453, endPoint x: 328, endPoint y: 449, distance: 374.9
copy strong "[STREET_ADDRESS][PERSON_NAME][PERSON_NAME]"
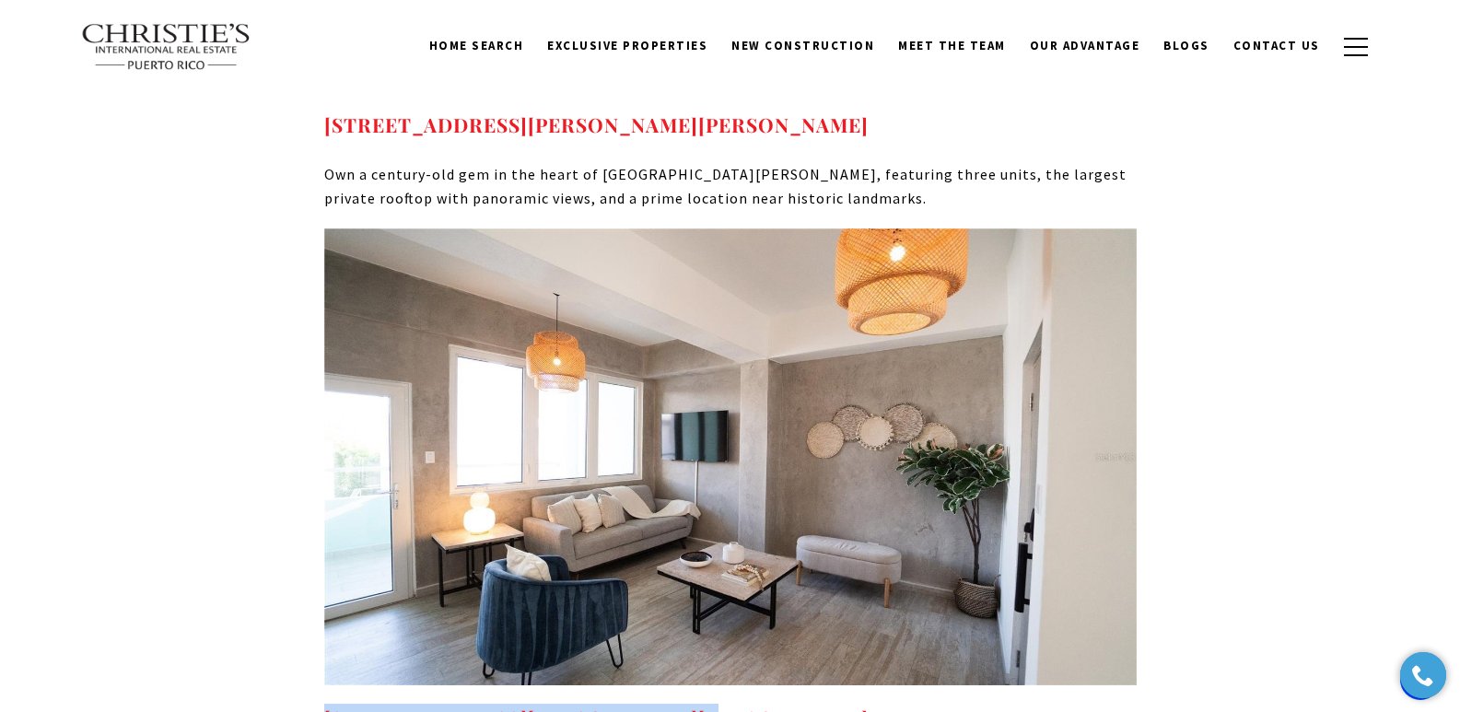
scroll to position [8938, 0]
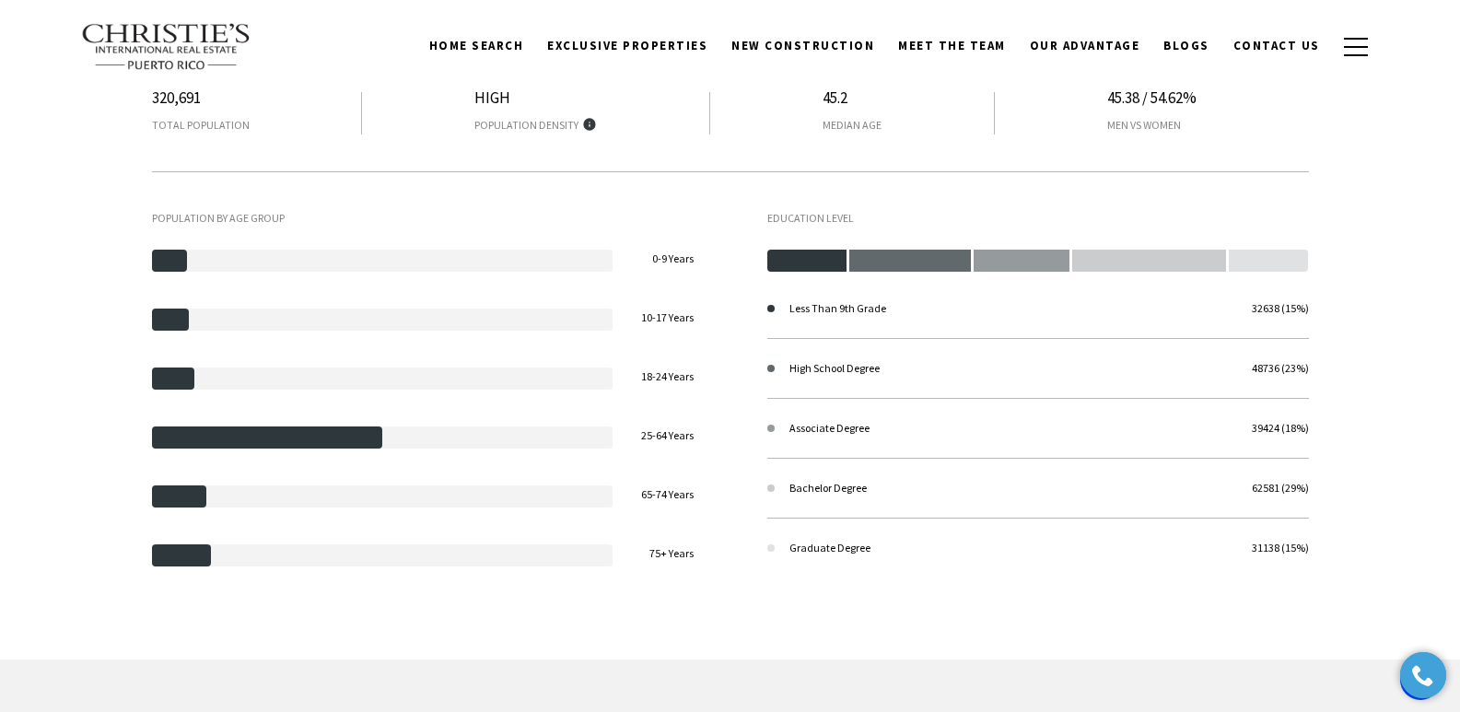
scroll to position [2923, 0]
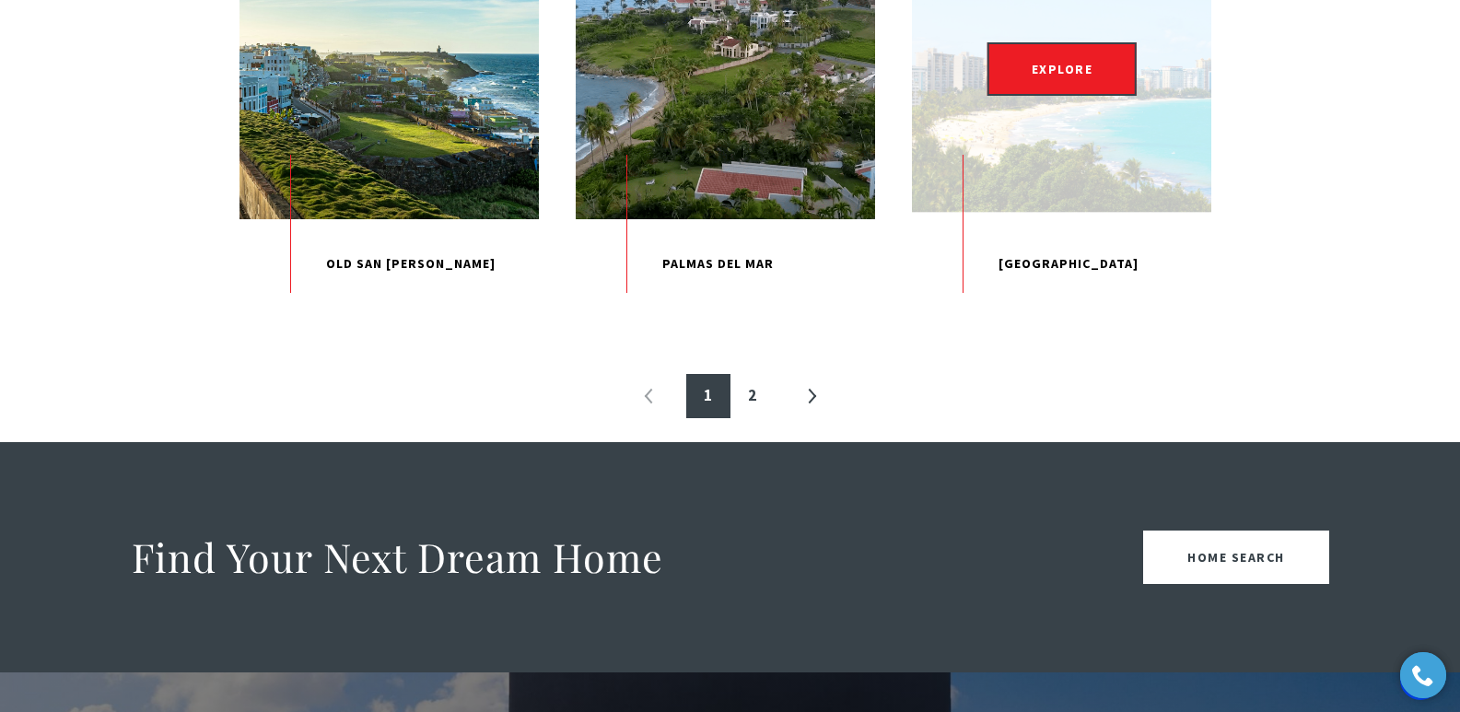
click at [1072, 309] on p "[GEOGRAPHIC_DATA]" at bounding box center [1061, 264] width 299 height 90
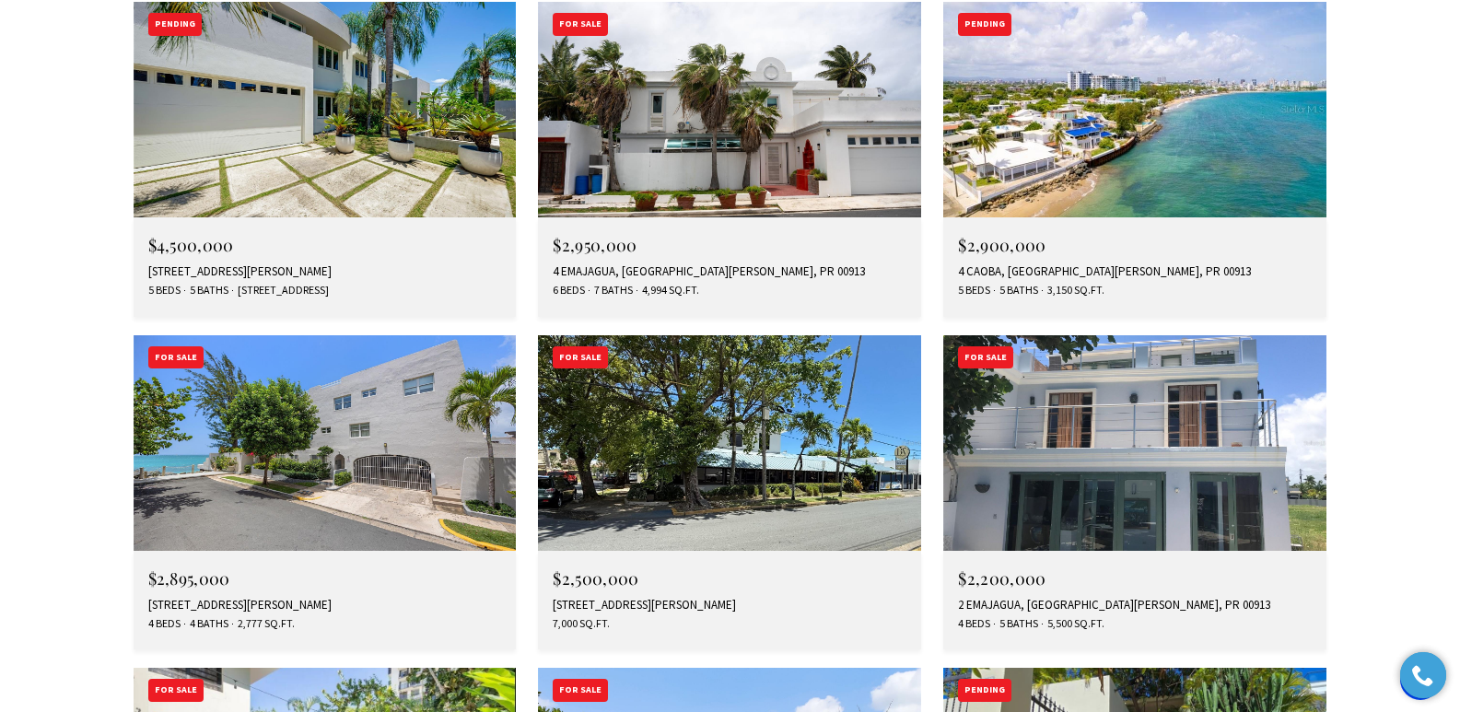
scroll to position [2674, 0]
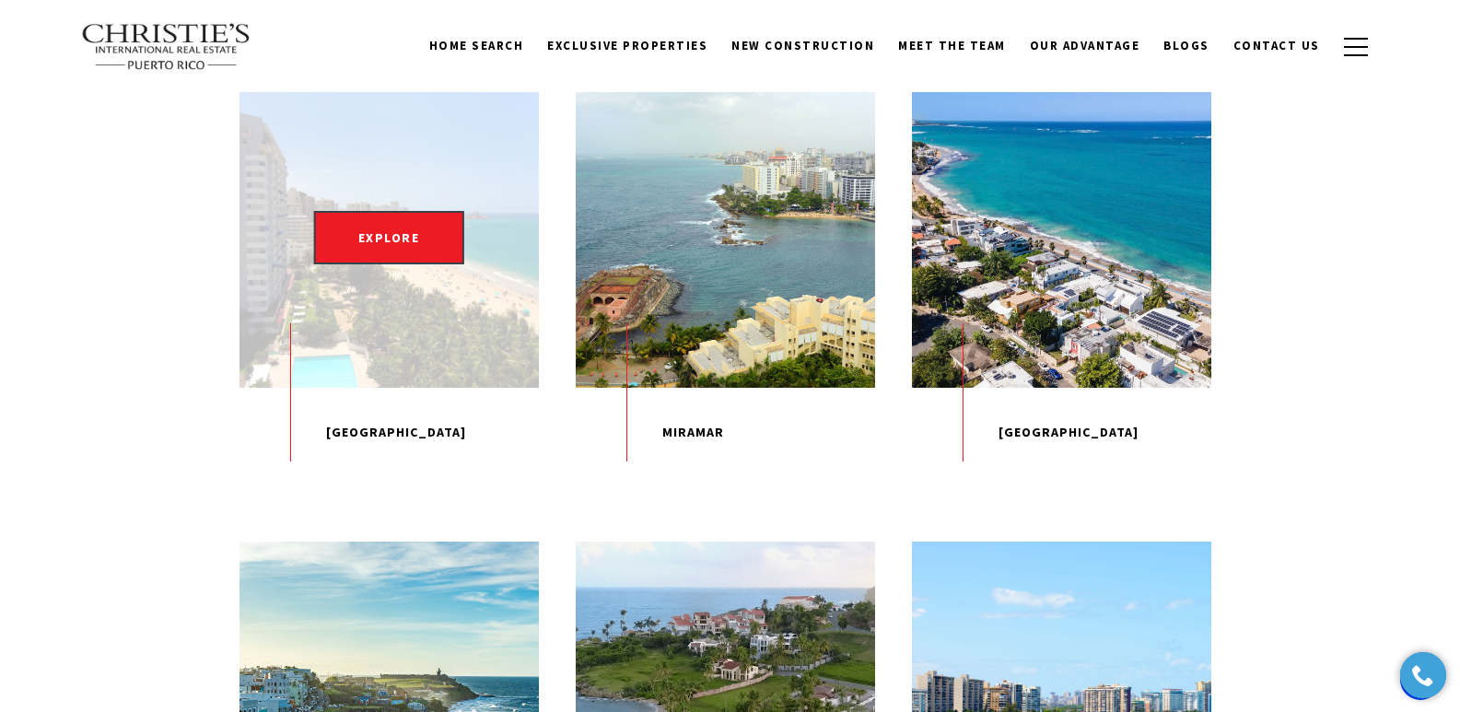
click at [481, 364] on div "EXPLORE" at bounding box center [388, 237] width 299 height 299
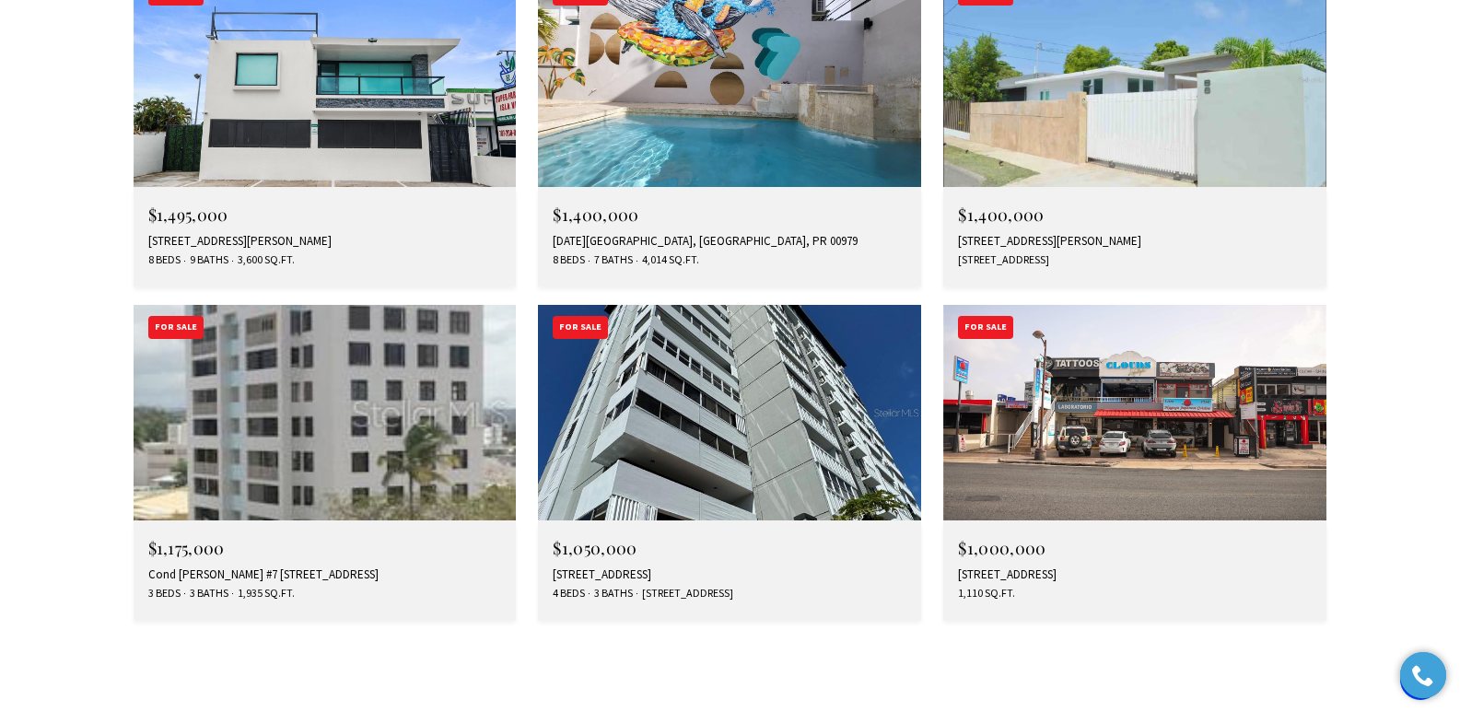
scroll to position [5451, 0]
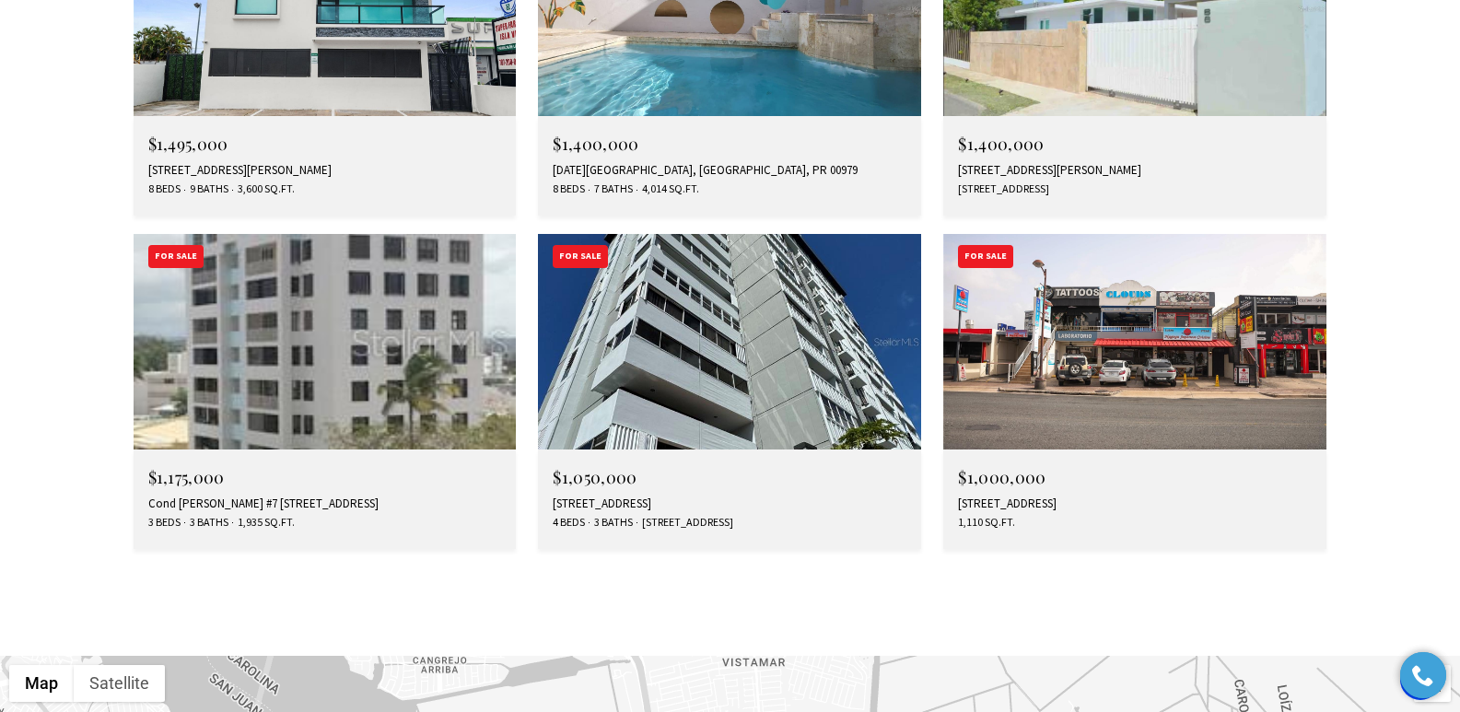
drag, startPoint x: 1461, startPoint y: 58, endPoint x: 1473, endPoint y: 483, distance: 424.8
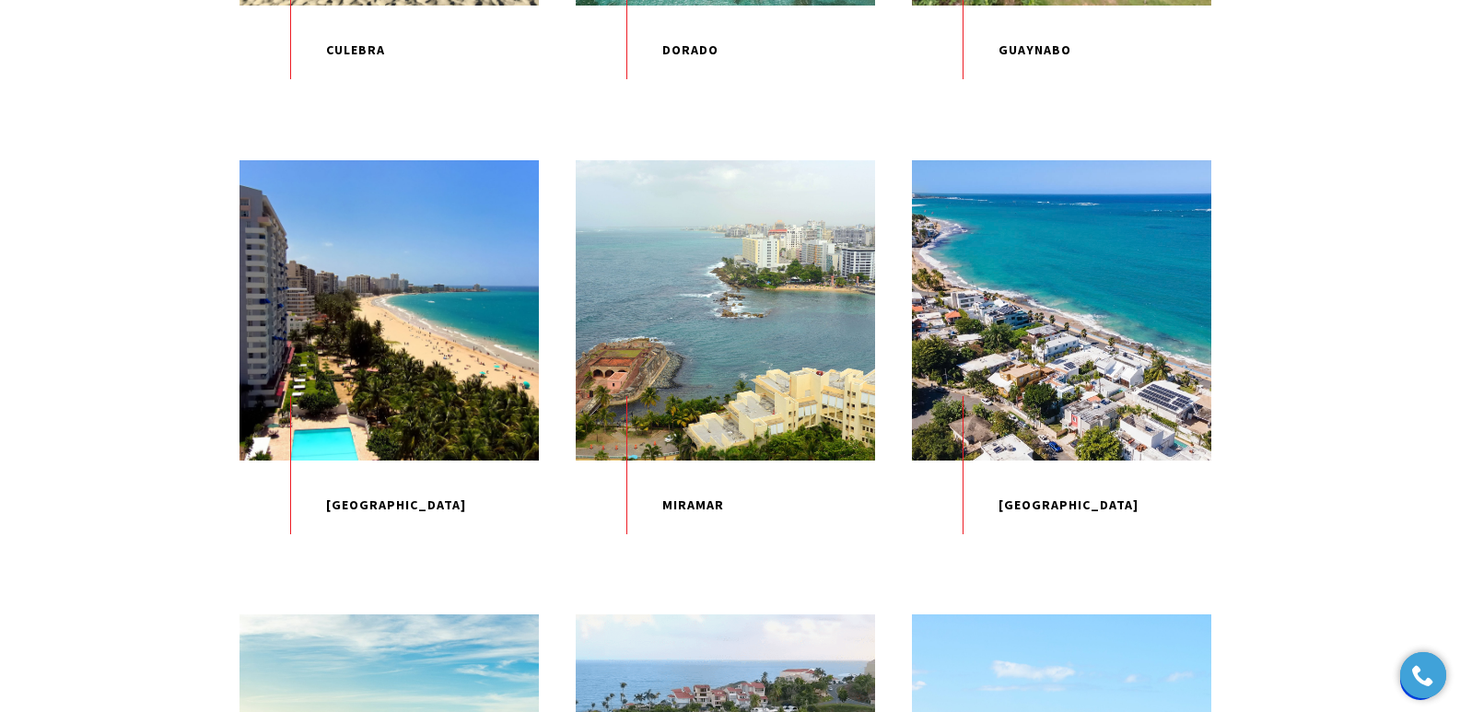
scroll to position [1394, 0]
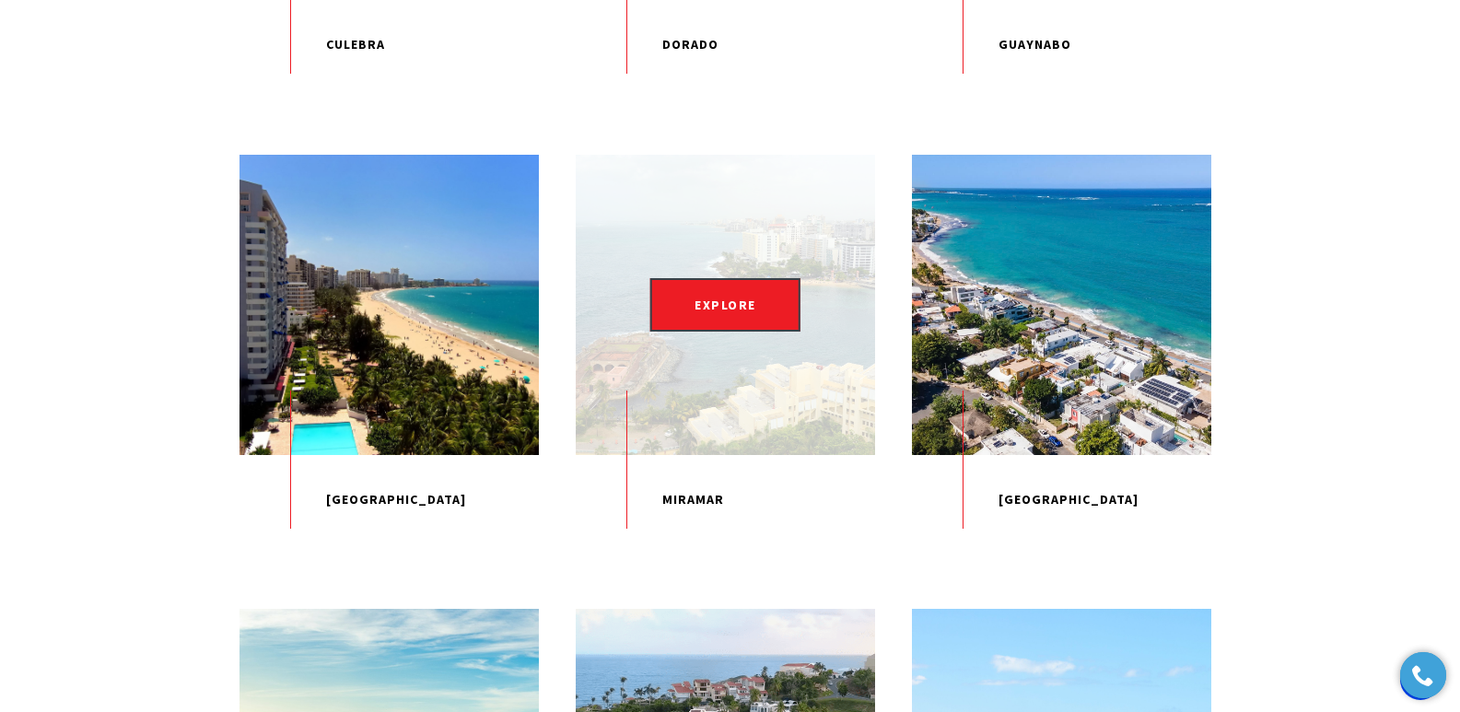
click at [736, 423] on div "EXPLORE" at bounding box center [725, 304] width 299 height 299
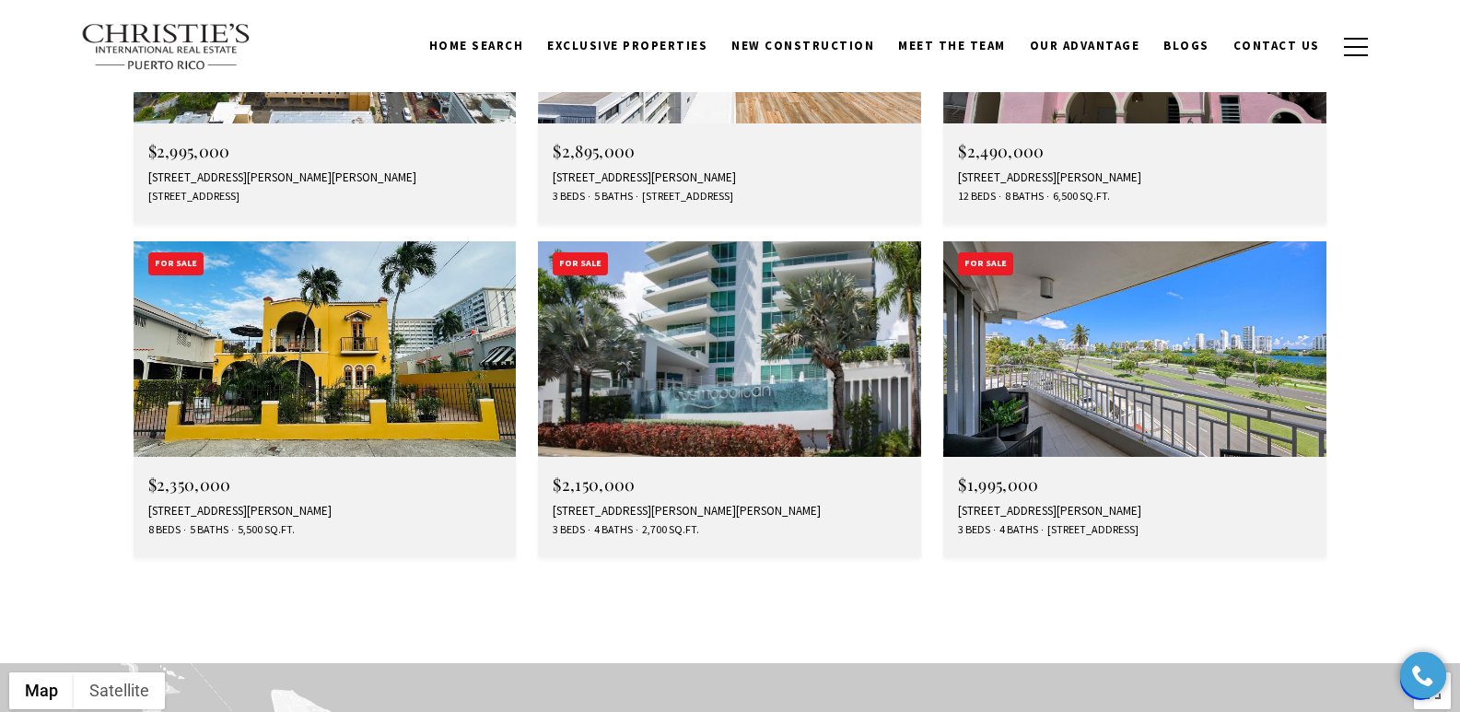
scroll to position [3051, 0]
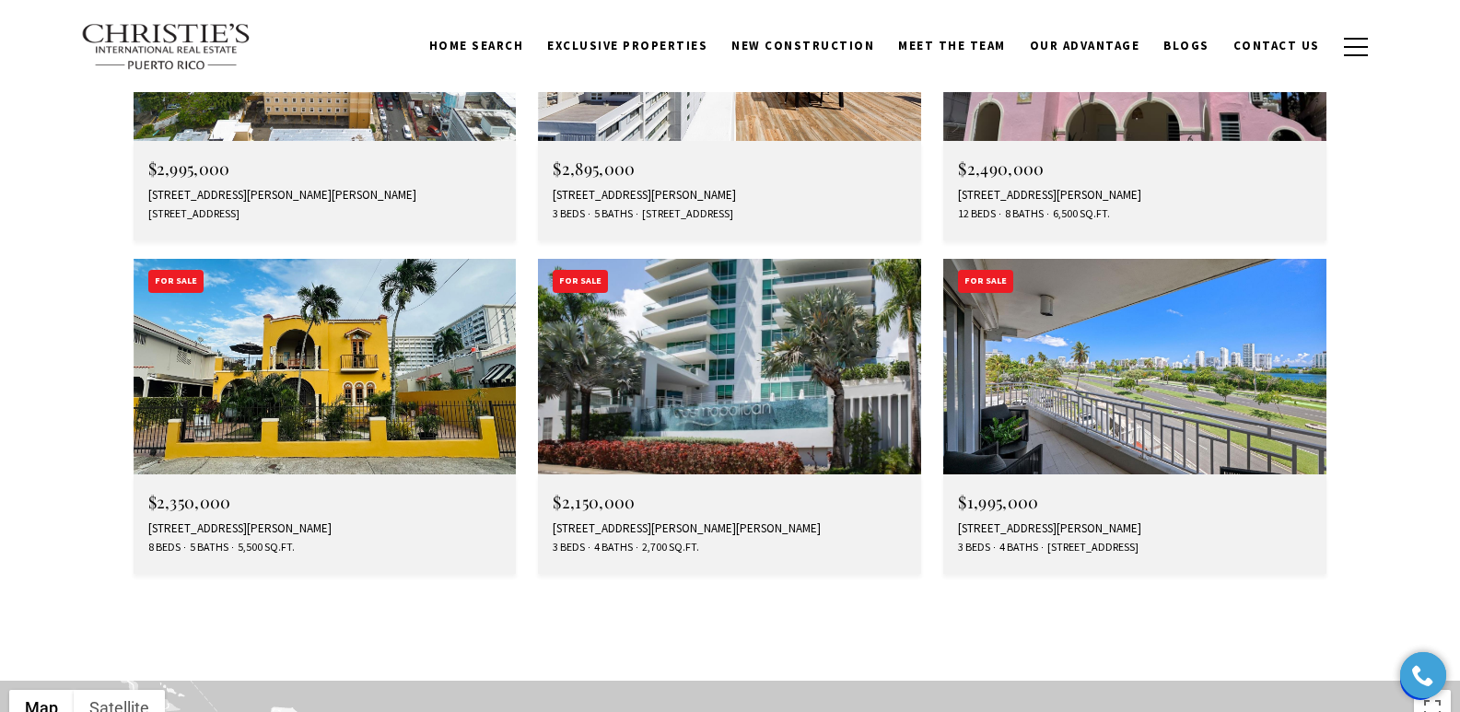
drag, startPoint x: 1467, startPoint y: 51, endPoint x: 1473, endPoint y: 369, distance: 318.7
click at [1459, 369] on html "Skip to main content Enable accessibility for low vision Open the accessibility…" at bounding box center [730, 254] width 1460 height 6611
click at [1021, 521] on div "548 Hoare St. LAGUNA #3, SAN JUAN, PR 00907" at bounding box center [1135, 528] width 354 height 15
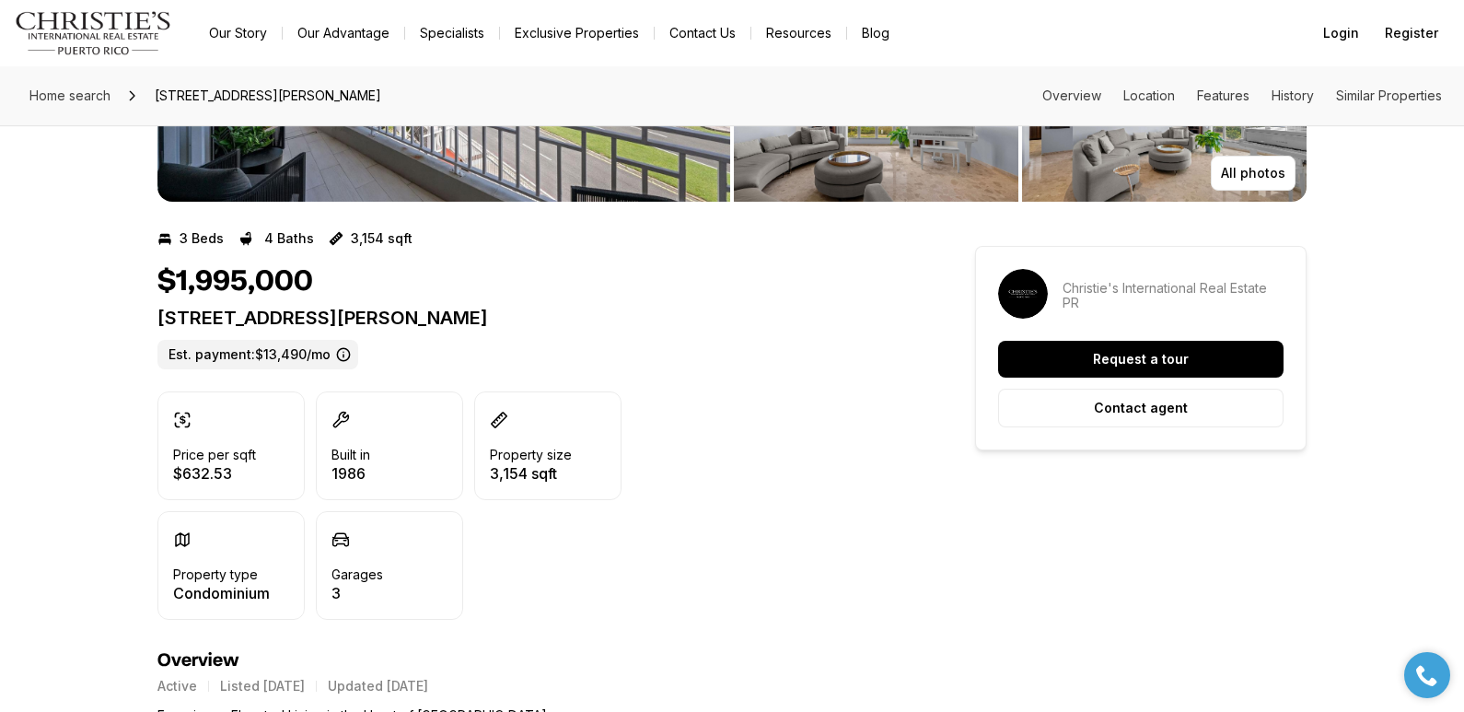
scroll to position [263, 0]
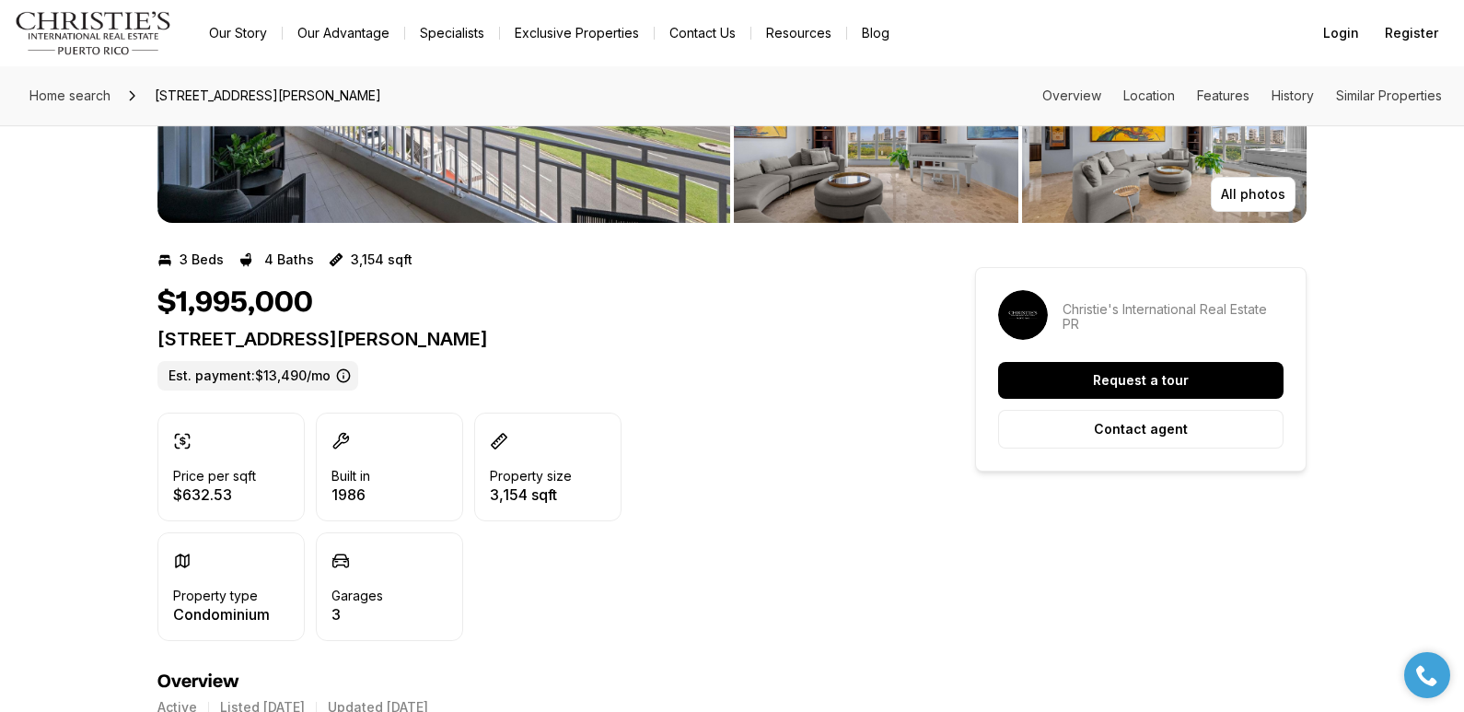
drag, startPoint x: 158, startPoint y: 339, endPoint x: 632, endPoint y: 335, distance: 473.4
click at [632, 335] on p "[STREET_ADDRESS][PERSON_NAME]" at bounding box center [534, 339] width 752 height 22
copy p "[STREET_ADDRESS][PERSON_NAME]"
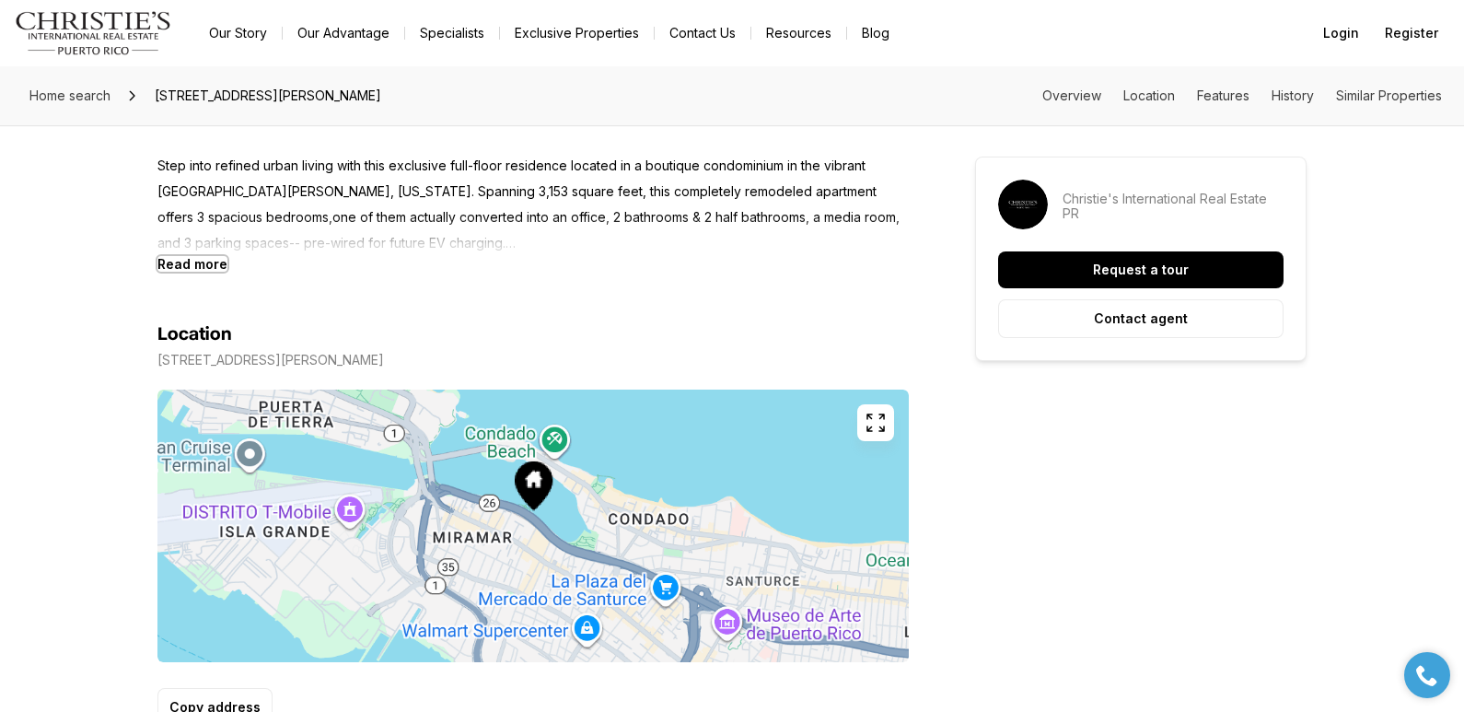
click at [181, 266] on b "Read more" at bounding box center [193, 264] width 70 height 16
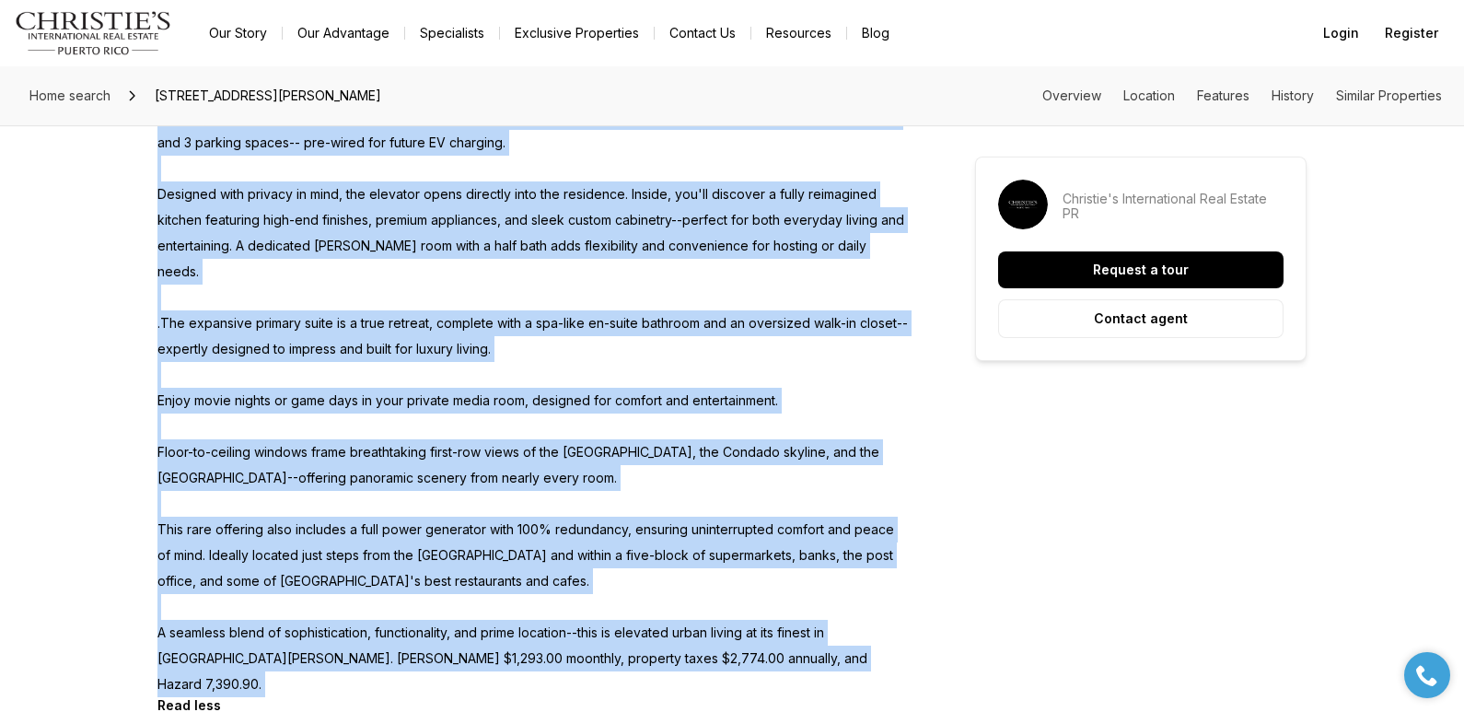
scroll to position [988, 0]
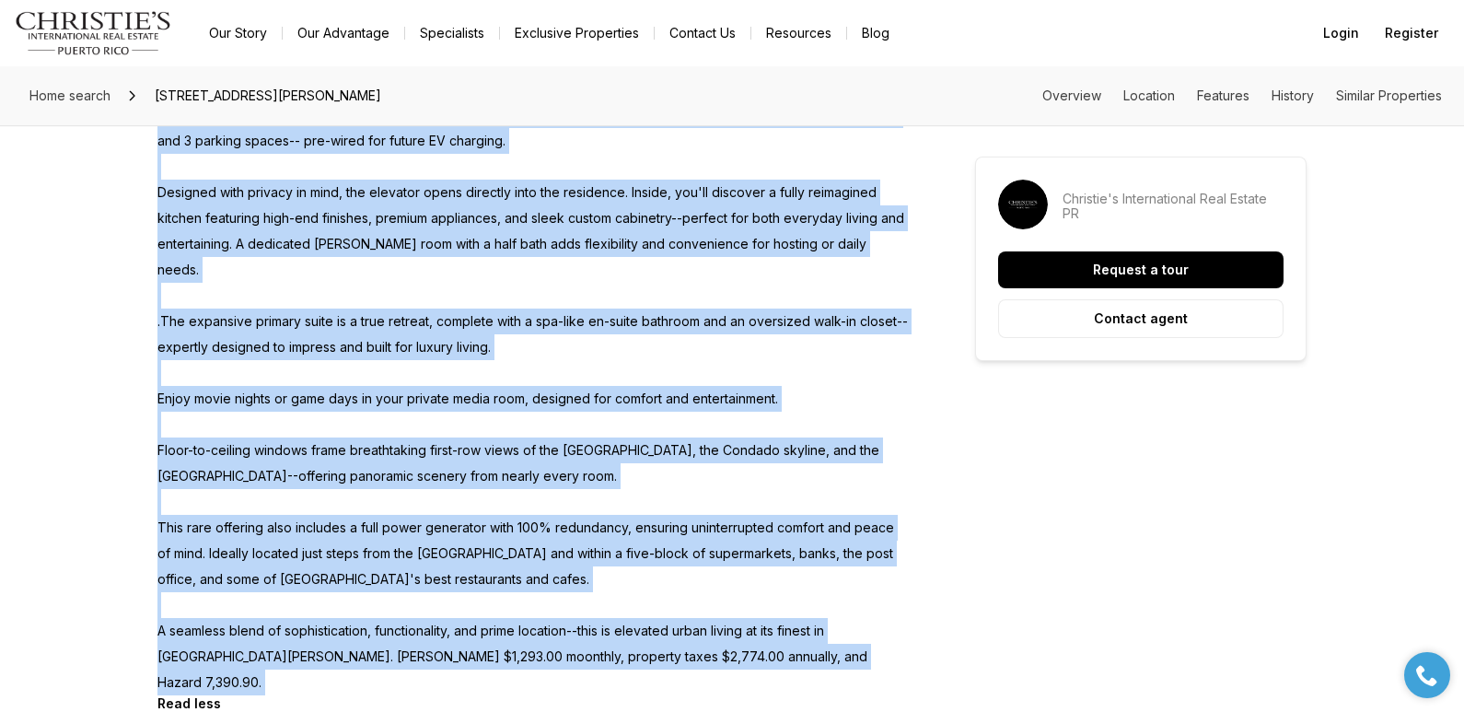
drag, startPoint x: 159, startPoint y: 162, endPoint x: 690, endPoint y: 646, distance: 717.8
click at [690, 646] on div "Experience Elevated Living in the Heart of Miramar Step into refined urban livi…" at bounding box center [534, 355] width 752 height 712
copy div "Step into refined urban living with this exclusive full-floor residence located…"
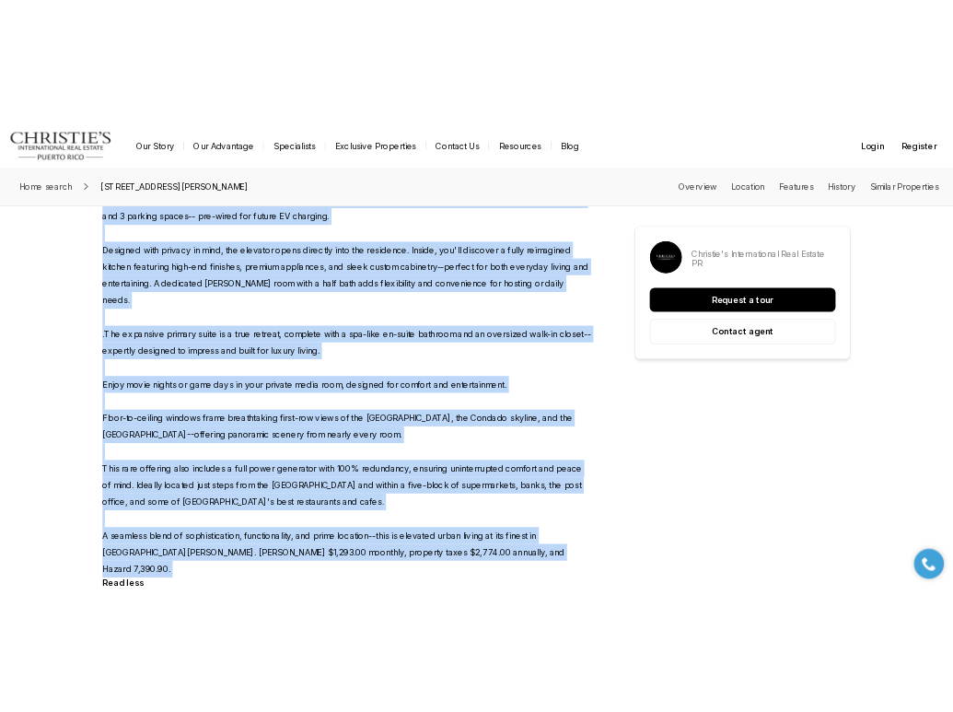
scroll to position [0, 0]
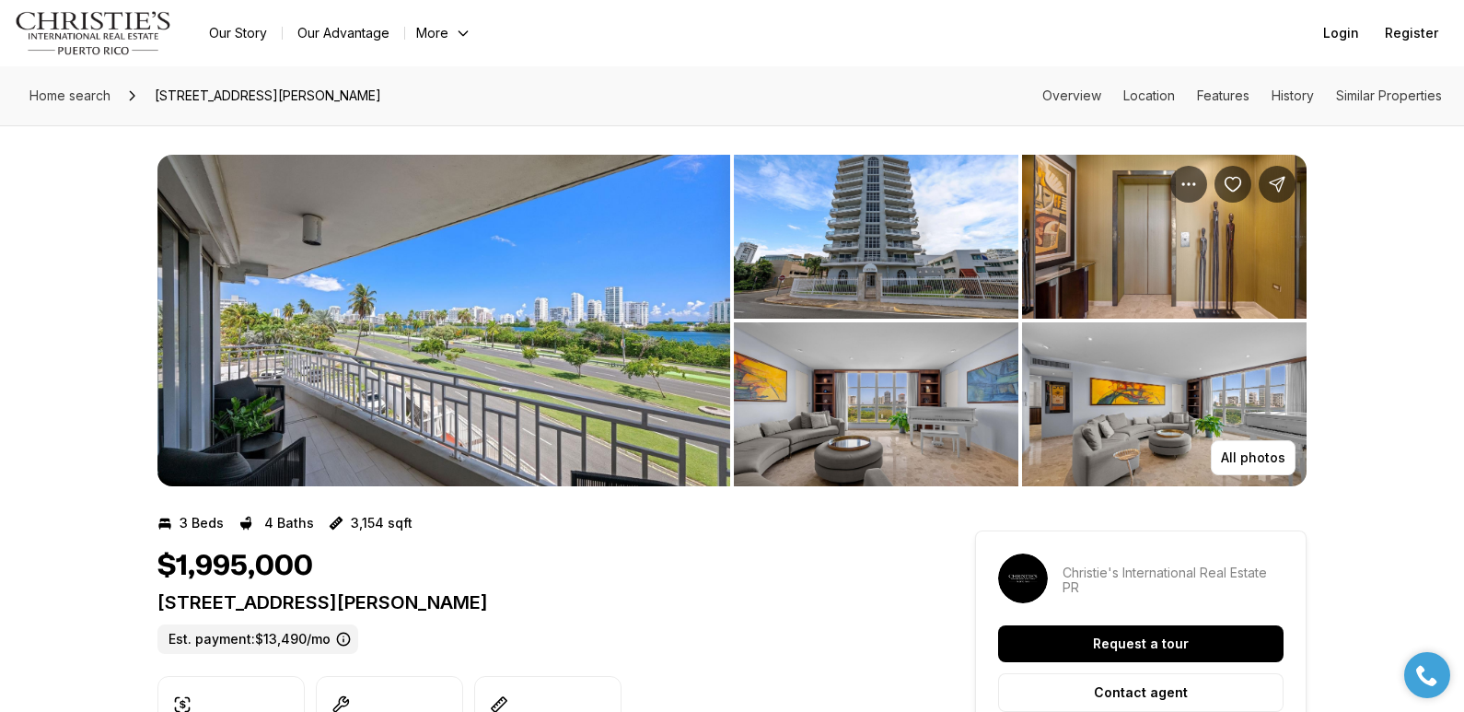
drag, startPoint x: 157, startPoint y: 601, endPoint x: 598, endPoint y: 603, distance: 441.2
copy p "[STREET_ADDRESS][PERSON_NAME]"
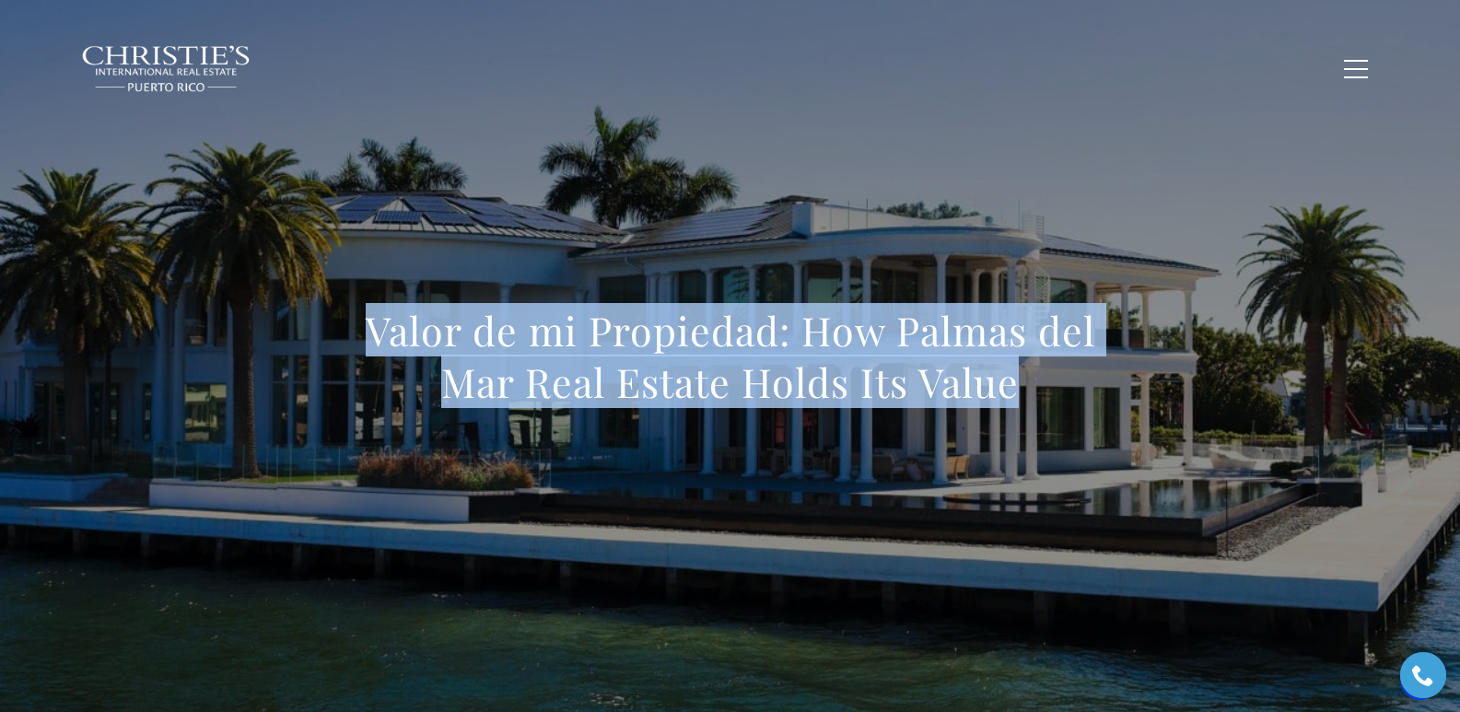
drag, startPoint x: 368, startPoint y: 314, endPoint x: 1073, endPoint y: 400, distance: 710.7
click at [1073, 400] on h1 "Valor de mi Propiedad: How Palmas del Mar Real Estate Holds Its Value" at bounding box center [730, 356] width 812 height 103
copy h1 "Valor de mi Propiedad: How Palmas del Mar Real Estate Holds Its Value"
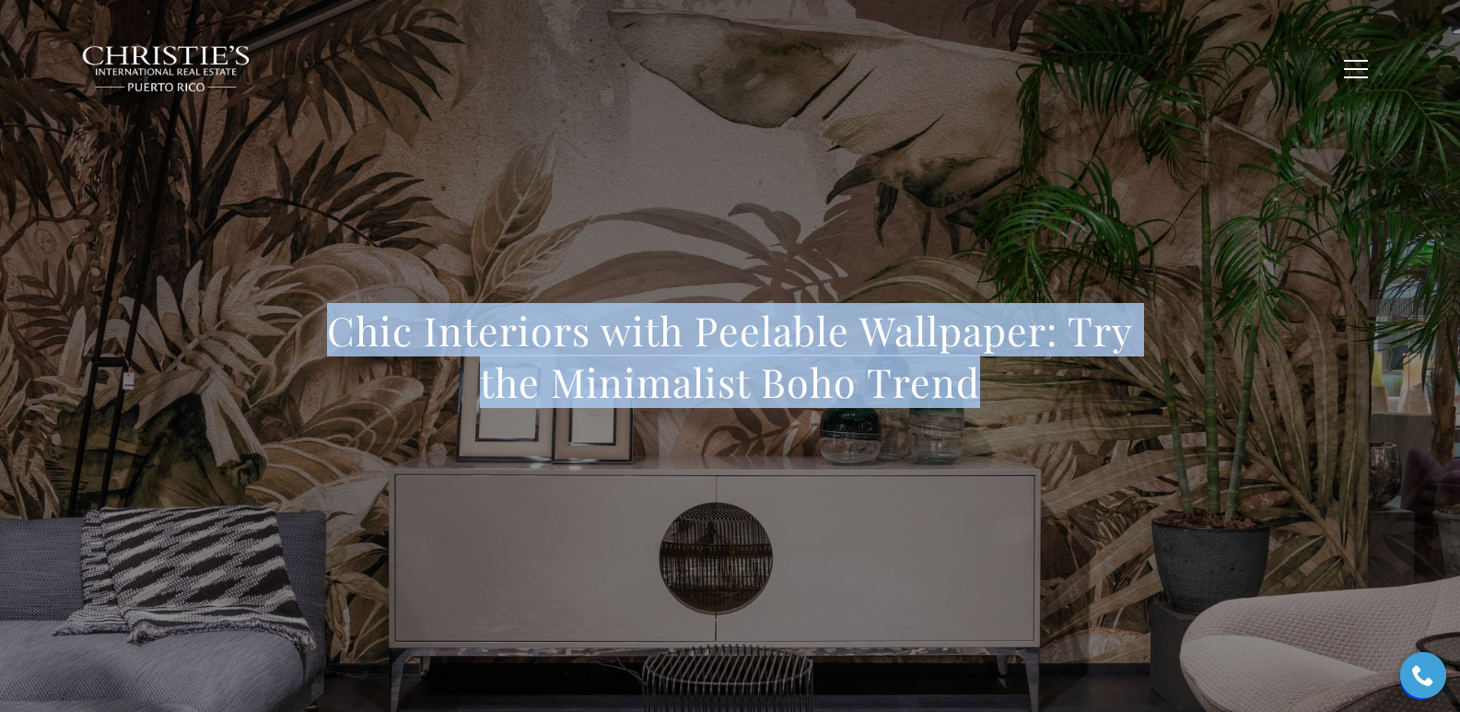
drag, startPoint x: 371, startPoint y: 335, endPoint x: 1058, endPoint y: 391, distance: 689.4
click at [1058, 391] on h1 "Chic Interiors with Peelable Wallpaper: Try the Minimalist Boho Trend" at bounding box center [730, 356] width 812 height 103
copy h1 "Chic Interiors with Peelable Wallpaper: Try the Minimalist Boho Trend"
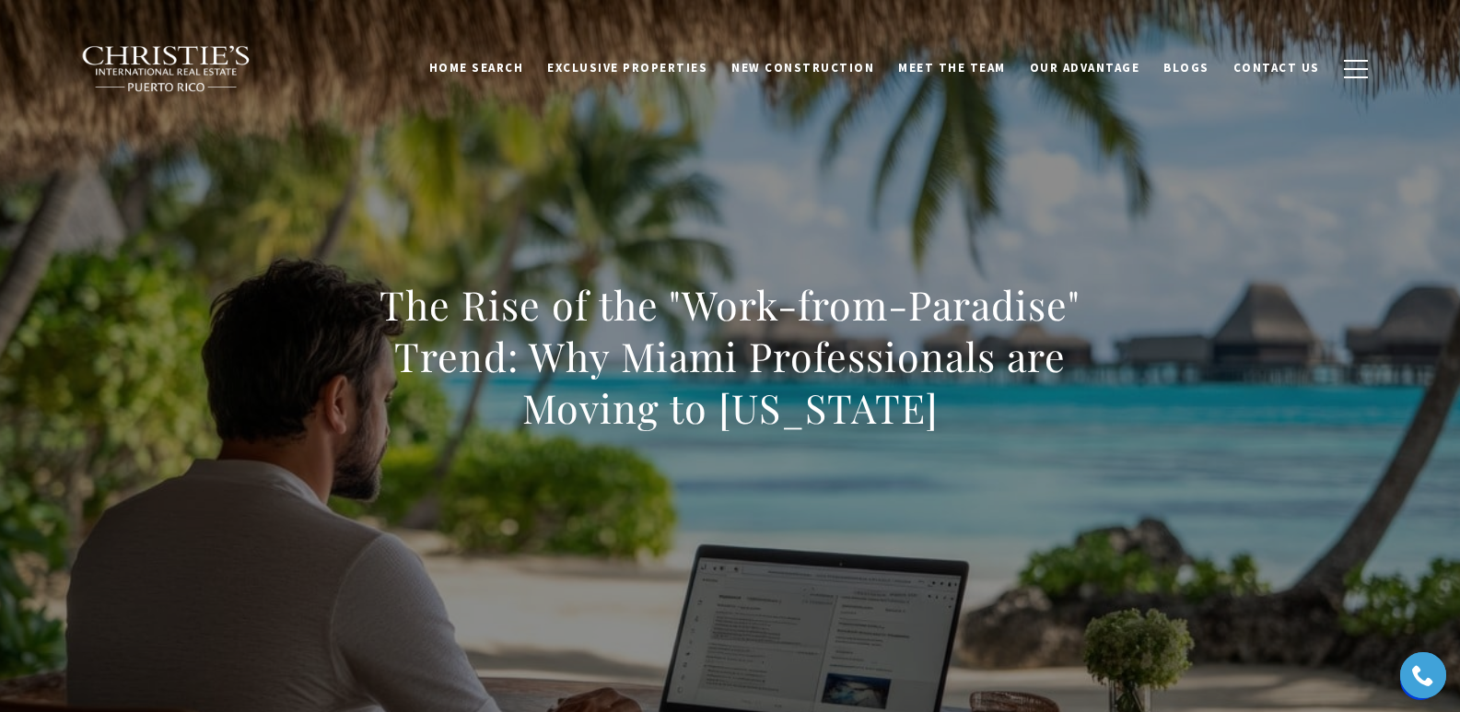
drag, startPoint x: 372, startPoint y: 298, endPoint x: 1010, endPoint y: 421, distance: 650.1
click at [1010, 421] on h1 "The Rise of the "Work-from-Paradise" Trend: Why Miami Professionals are Moving …" at bounding box center [730, 356] width 812 height 155
copy h1 "The Rise of the "Work-from-Paradise" Trend: Why Miami Professionals are Moving …"
